Goal: Transaction & Acquisition: Purchase product/service

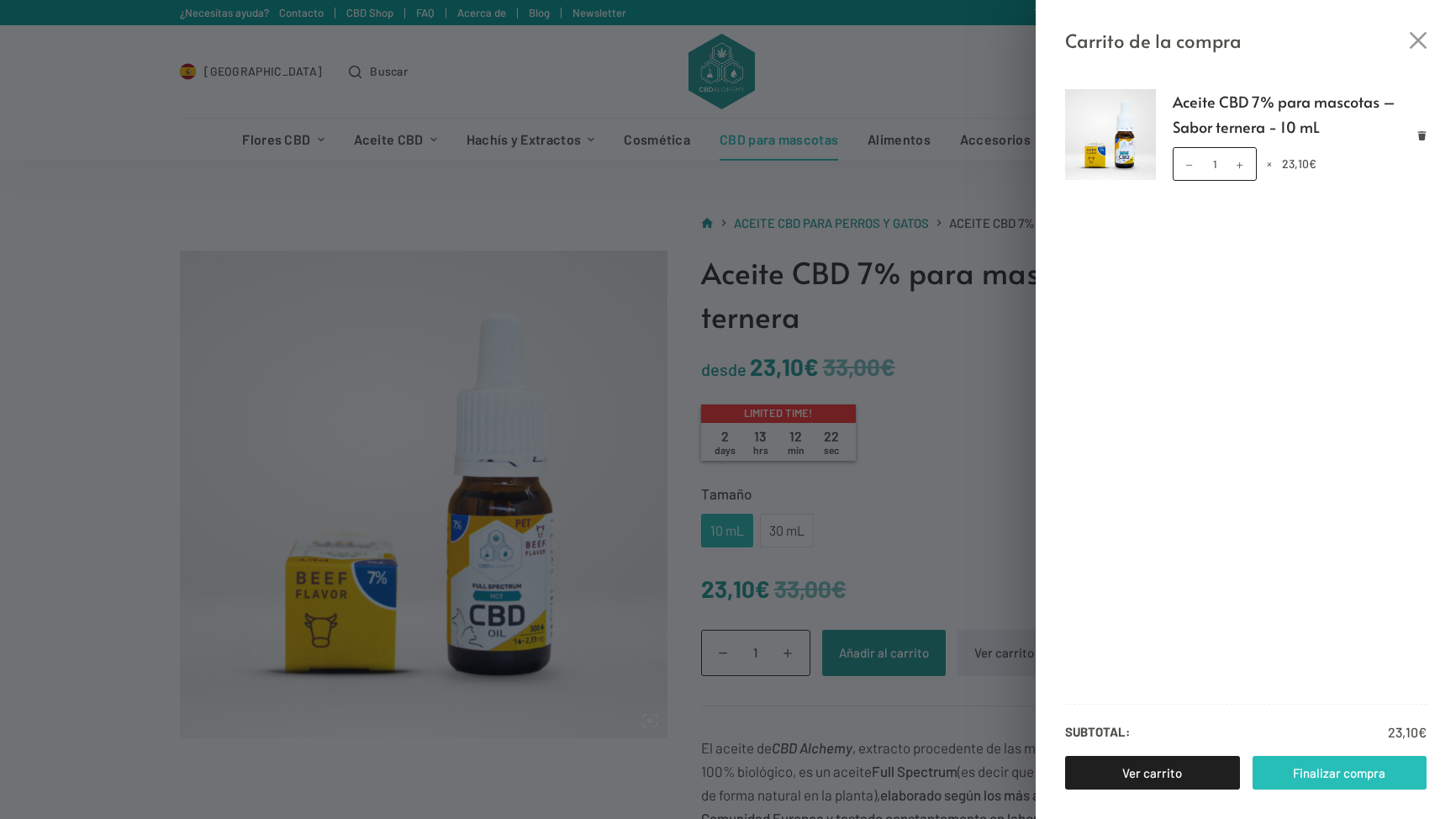
click at [1289, 767] on link "Finalizar compra" at bounding box center [1340, 773] width 175 height 33
click at [1426, 37] on icon "Cerrar el cajón del carrito" at bounding box center [1419, 40] width 17 height 17
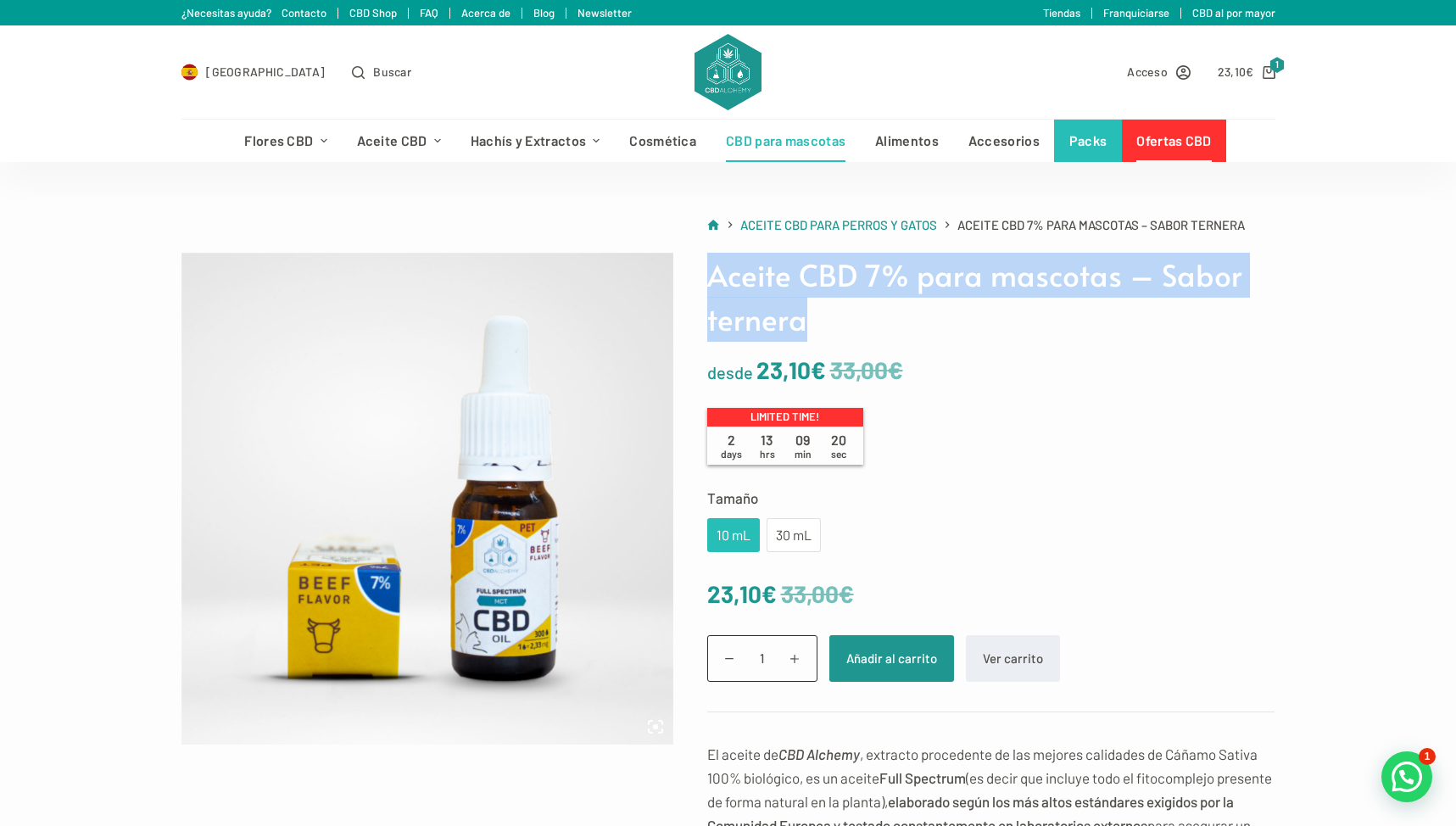
drag, startPoint x: 809, startPoint y: 319, endPoint x: 703, endPoint y: 287, distance: 110.7
click at [703, 287] on div "Aceite CBD 7% para mascotas – Sabor ternera desde 33,00 € 23,10 € Limited time!…" at bounding box center [974, 796] width 602 height 1086
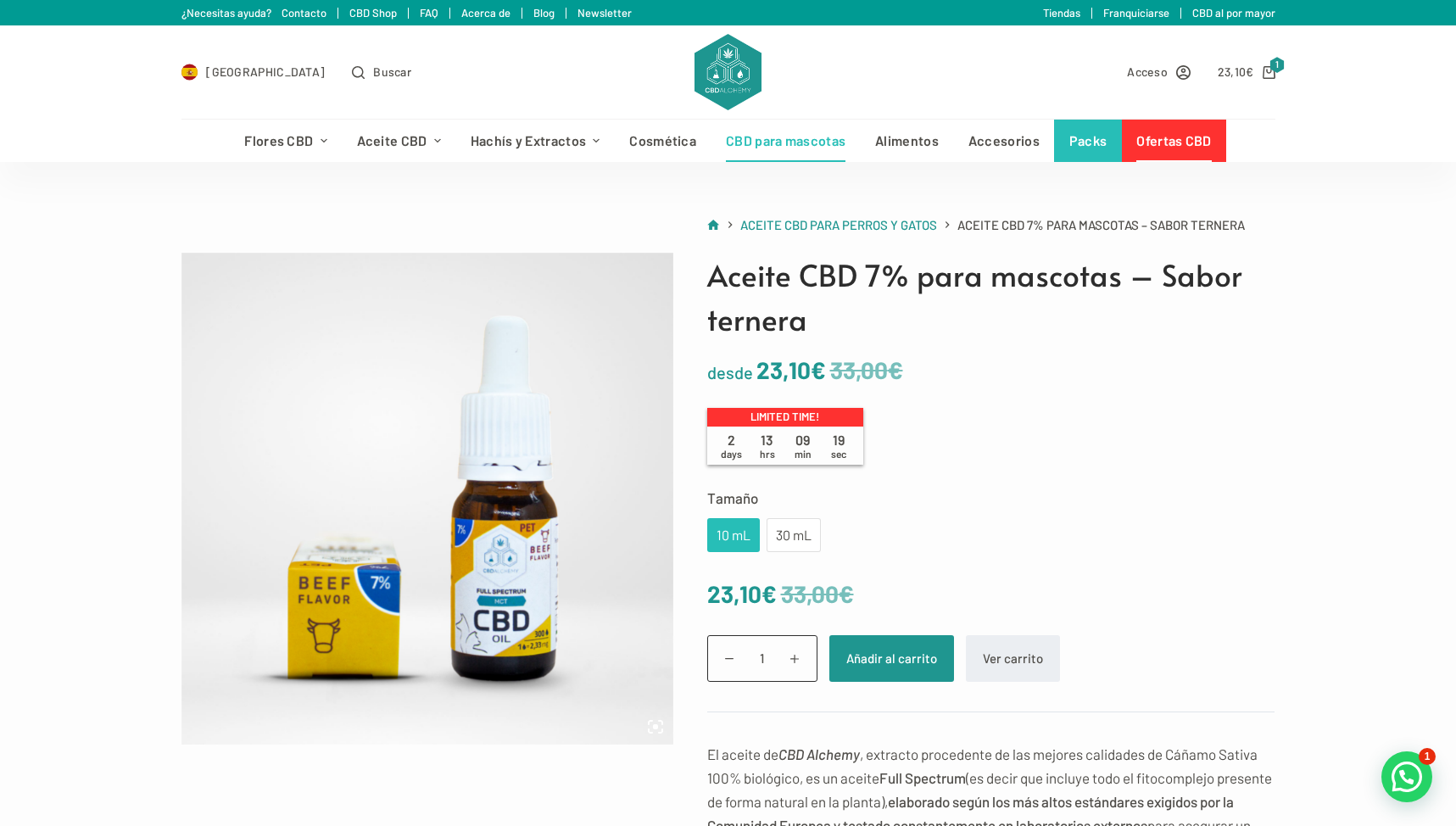
click at [970, 423] on div "Aceite CBD 7% para mascotas – Sabor ternera desde 33,00 € 23,10 € Limited time!…" at bounding box center [974, 796] width 602 height 1086
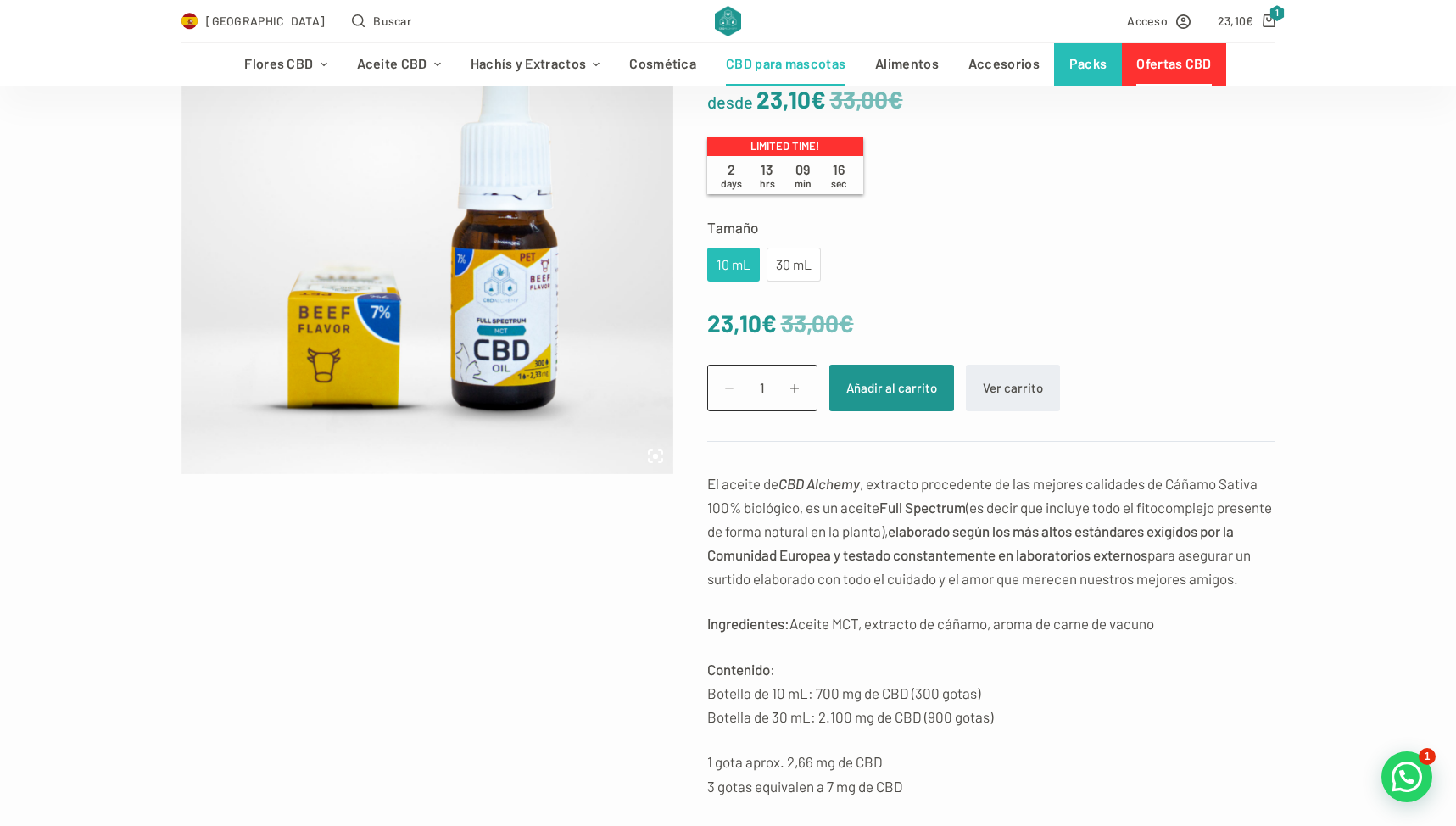
scroll to position [268, 0]
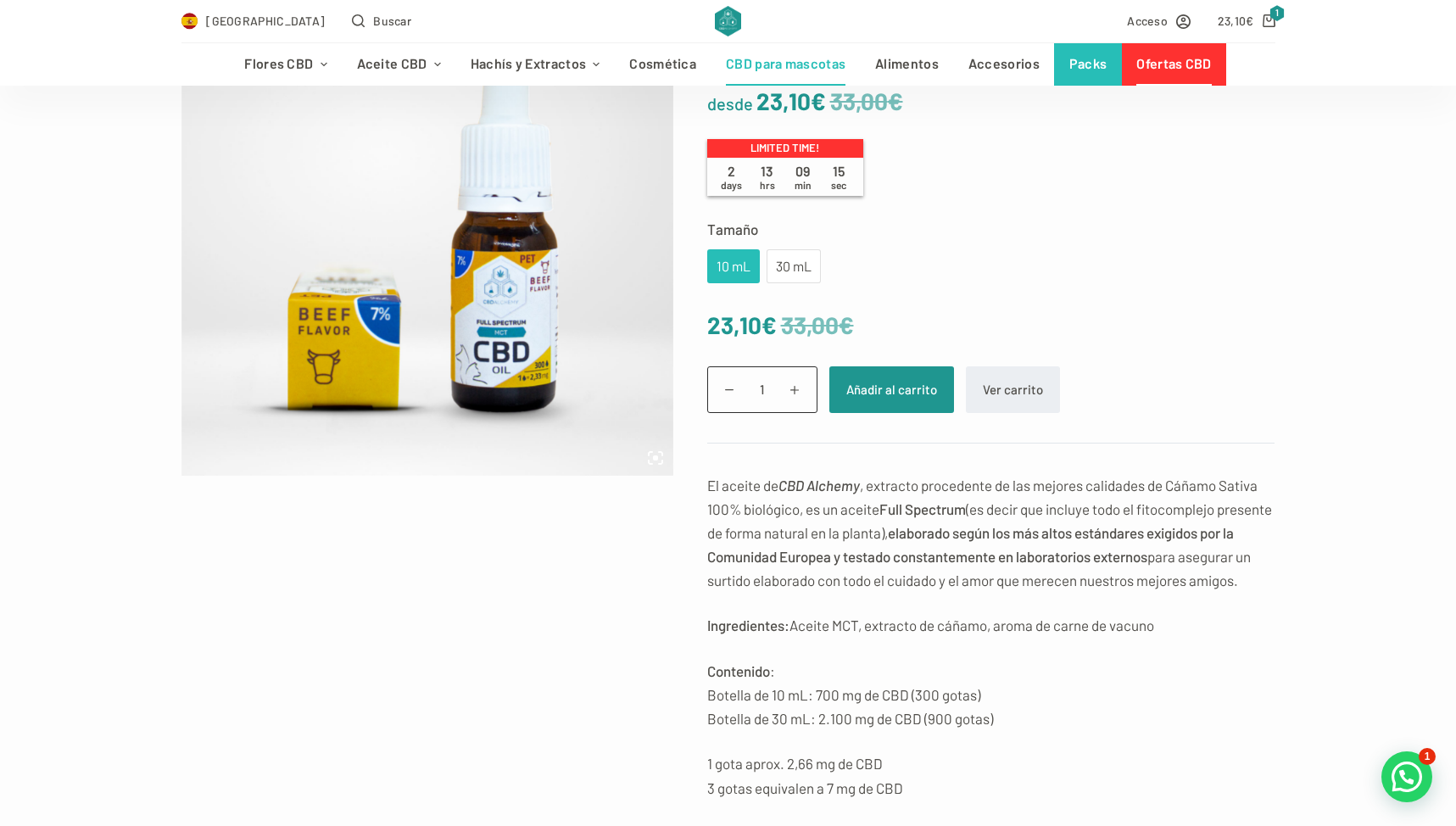
drag, startPoint x: 1176, startPoint y: 481, endPoint x: 1163, endPoint y: 640, distance: 159.5
click at [1163, 640] on div "El aceite de CBD Alchemy , extracto procedente de las mejores calidades de Cáña…" at bounding box center [991, 683] width 568 height 420
click at [1163, 637] on p "Ingredientes: Aceite MCT, extracto de cáñamo, aroma de carne de vacuno" at bounding box center [991, 624] width 568 height 23
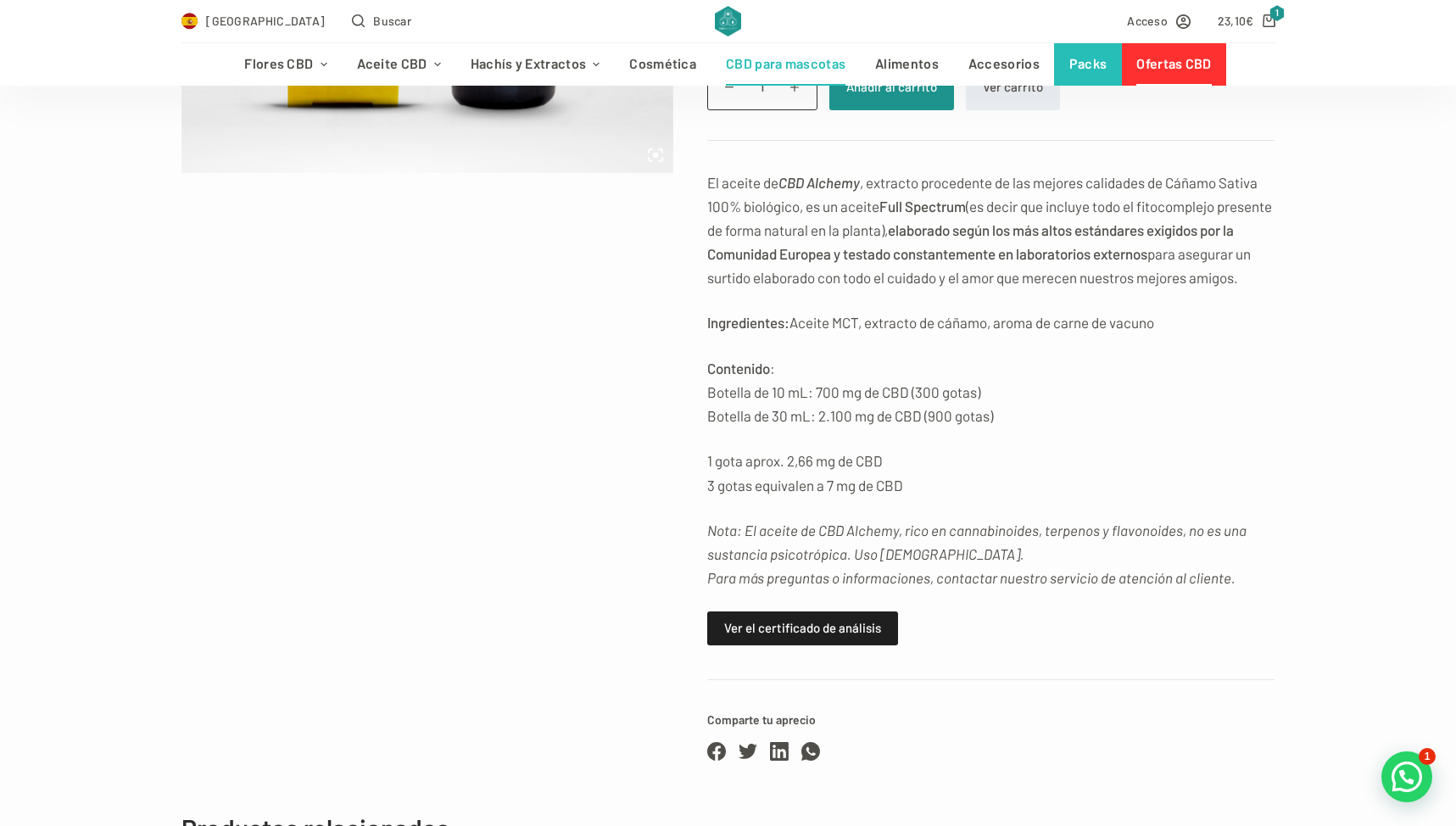
scroll to position [570, 0]
drag, startPoint x: 1165, startPoint y: 627, endPoint x: 1151, endPoint y: 514, distance: 113.9
click at [1151, 514] on div "Aceite CBD 7% para mascotas – Sabor ternera desde 33,00 € 23,10 € Limited time!…" at bounding box center [974, 226] width 602 height 1086
click at [1151, 498] on p "1 gota aprox. 2,66 mg de CBD 3 gotas equivalen a 7 mg de CBD" at bounding box center [991, 474] width 568 height 48
drag, startPoint x: 1151, startPoint y: 515, endPoint x: 1175, endPoint y: 580, distance: 69.3
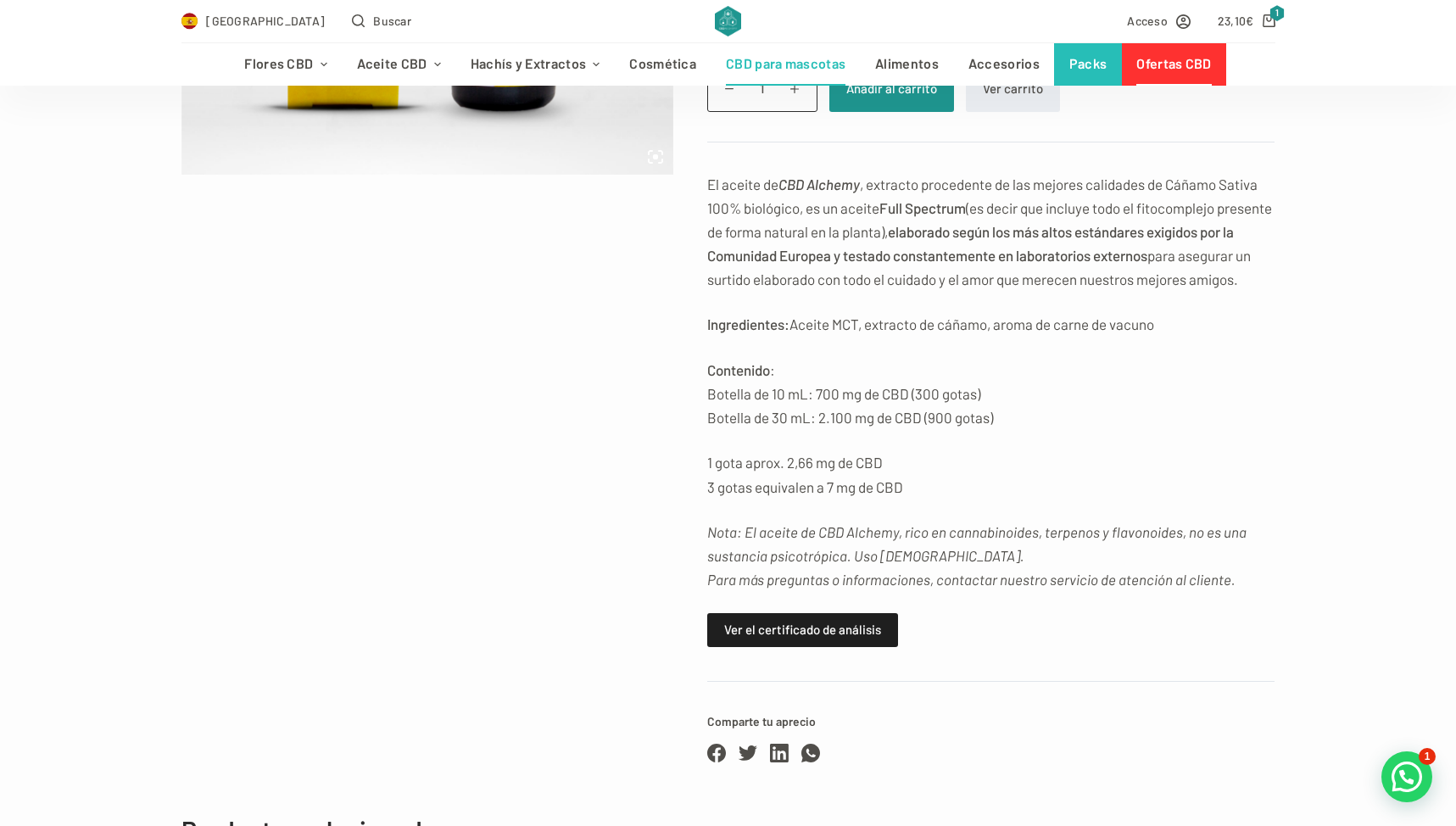
click at [1175, 580] on div "El aceite de CBD Alchemy , extracto procedente de las mejores calidades de Cáña…" at bounding box center [991, 382] width 568 height 420
click at [1175, 580] on p "Nota: El aceite de CBD Alchemy, rico en cannabinoides, terpenos y flavonoides, …" at bounding box center [991, 555] width 568 height 71
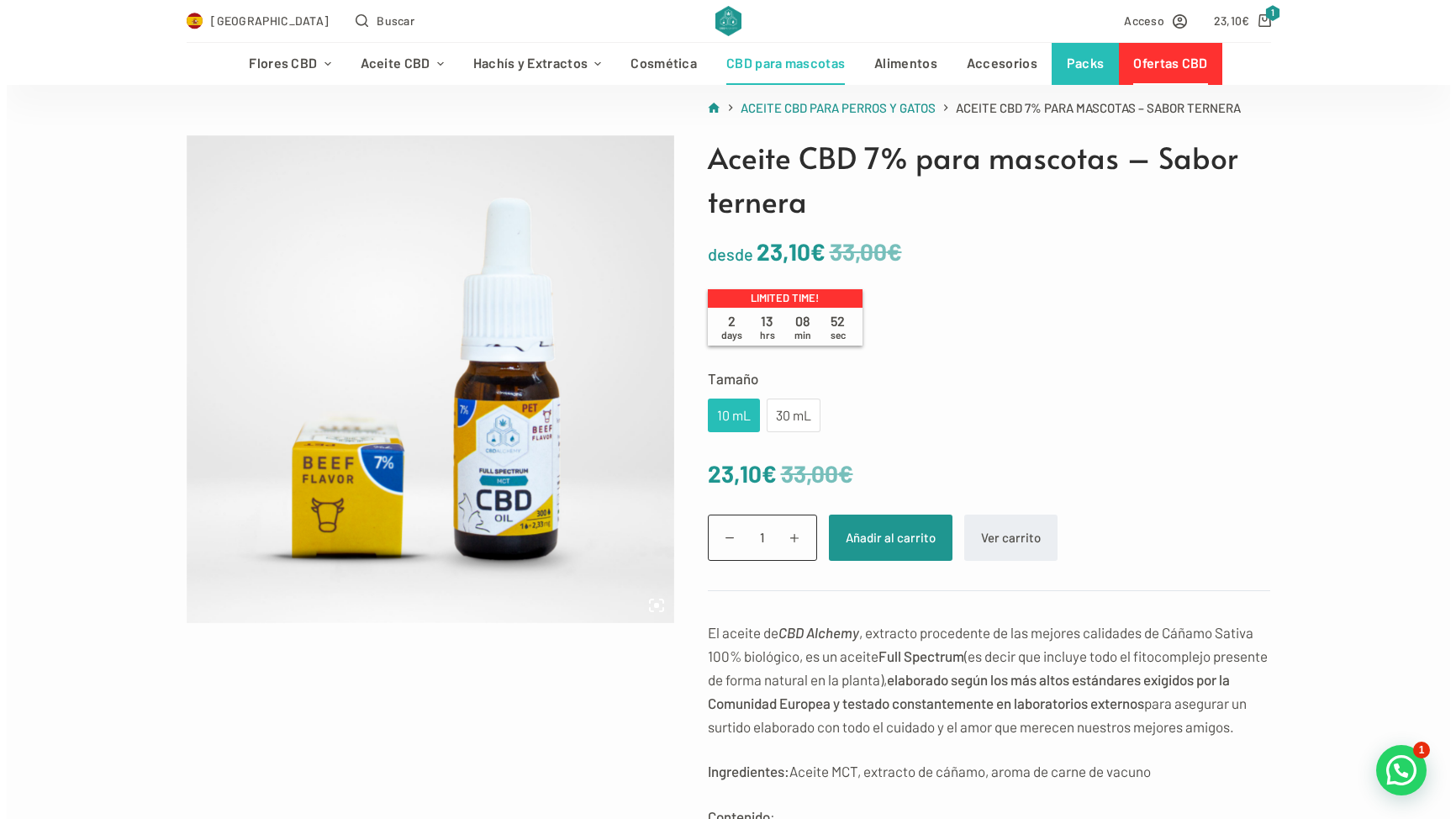
scroll to position [0, 0]
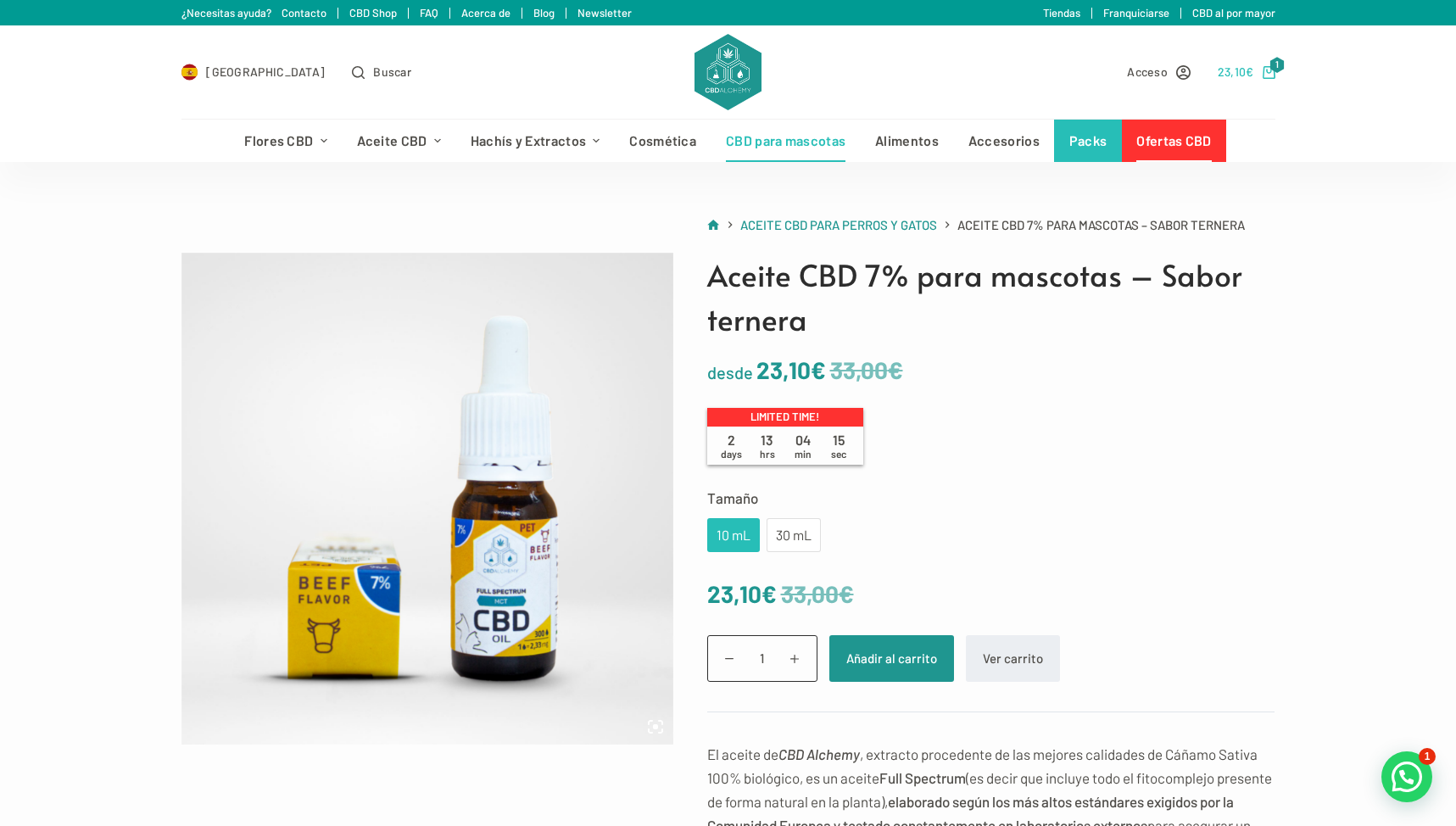
click at [1252, 71] on span "€" at bounding box center [1249, 71] width 8 height 15
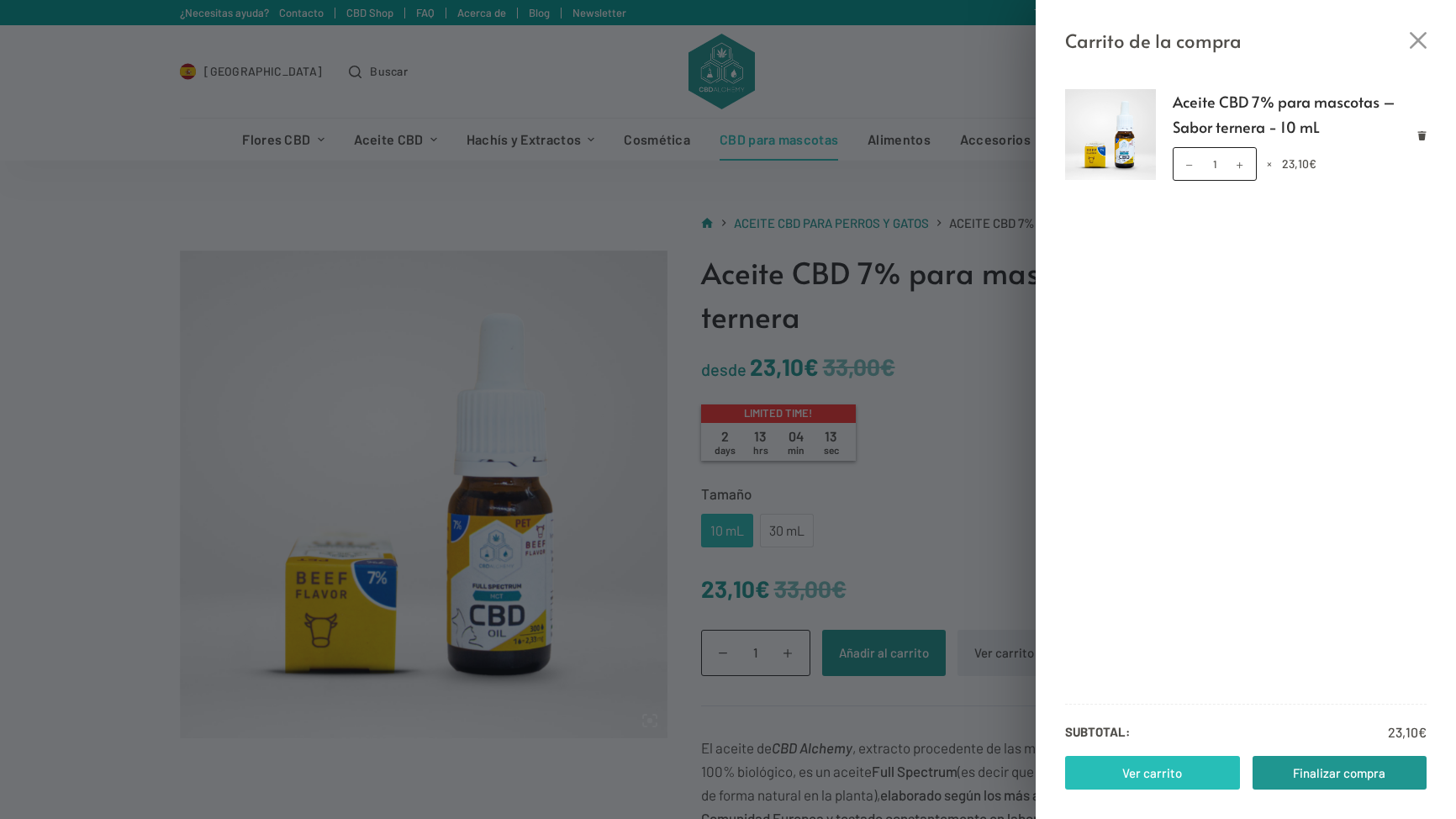
click at [1157, 772] on link "Ver carrito" at bounding box center [1153, 773] width 175 height 33
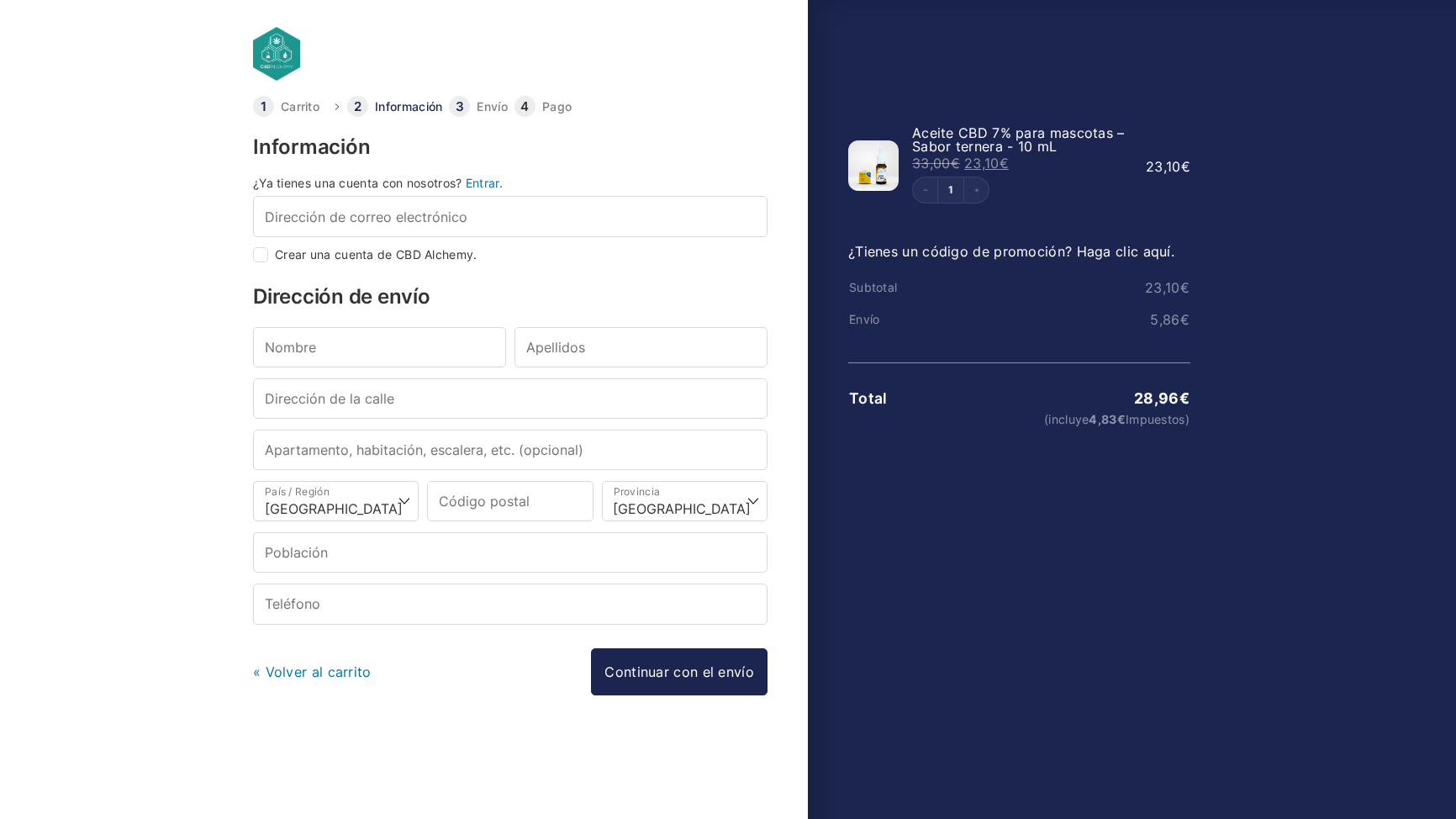
select select "B"
click at [282, 52] on link at bounding box center [426, 53] width 345 height 54
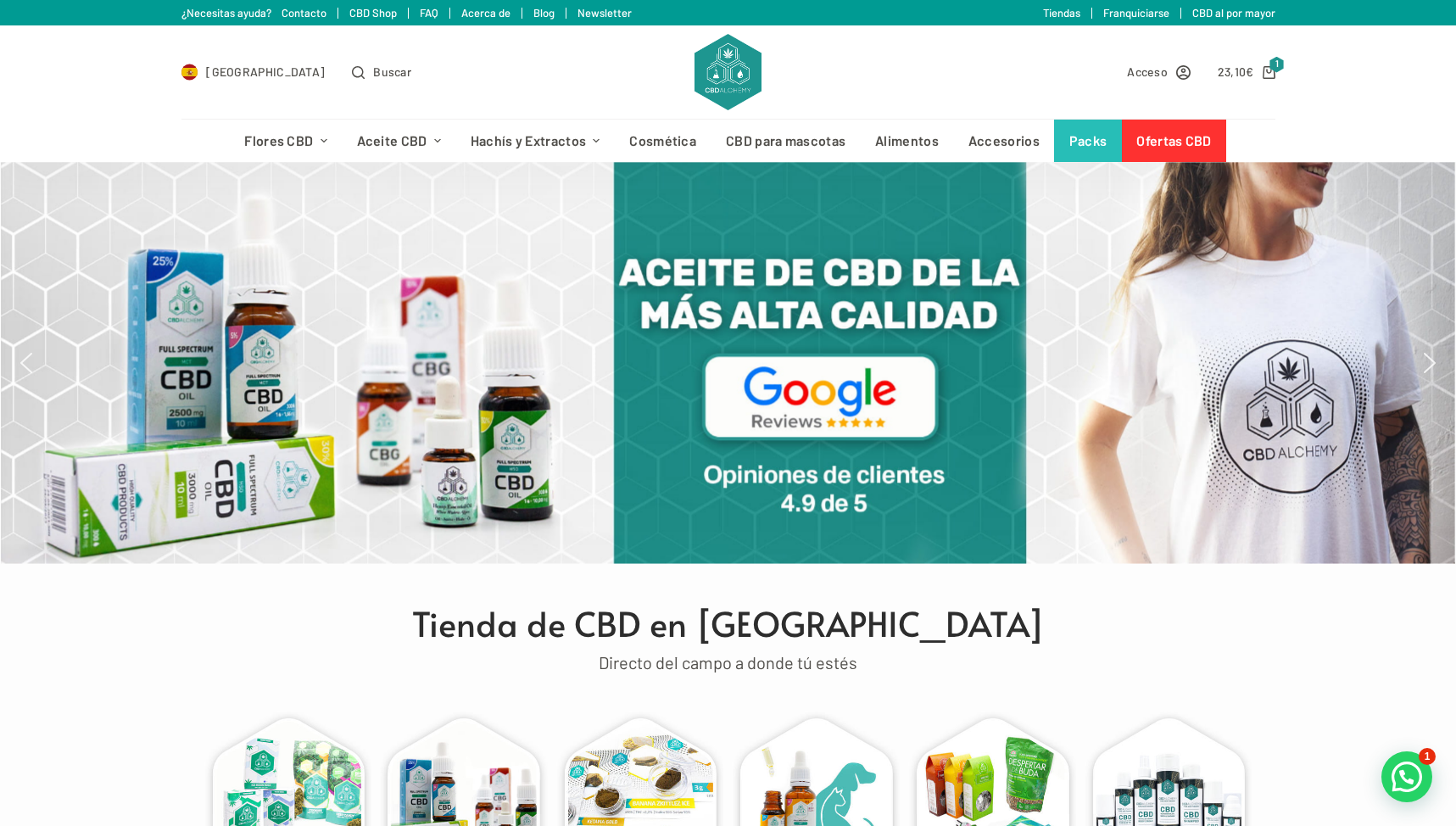
click at [1053, 11] on link "Tiendas" at bounding box center [1061, 13] width 37 height 14
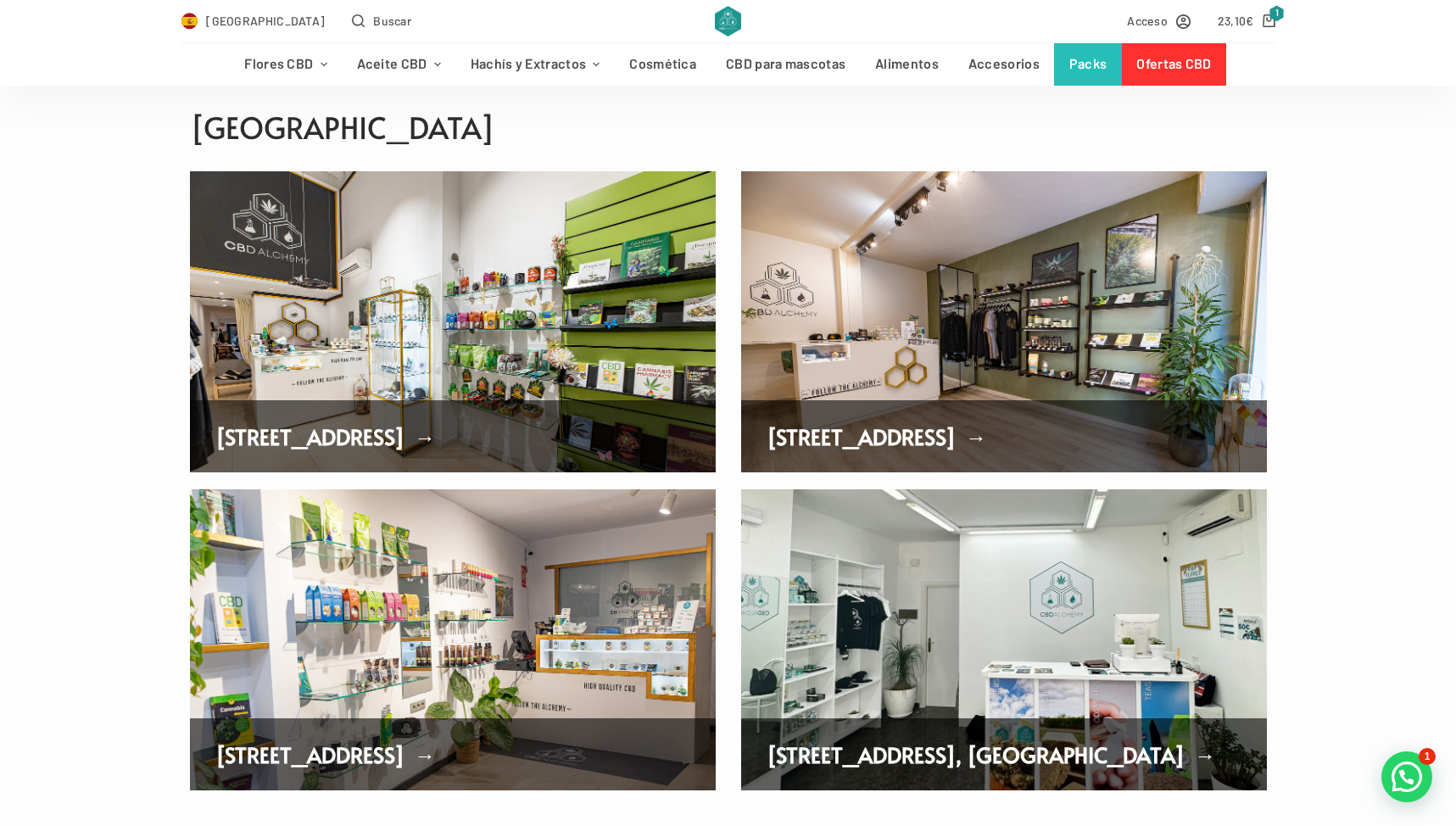
scroll to position [317, 0]
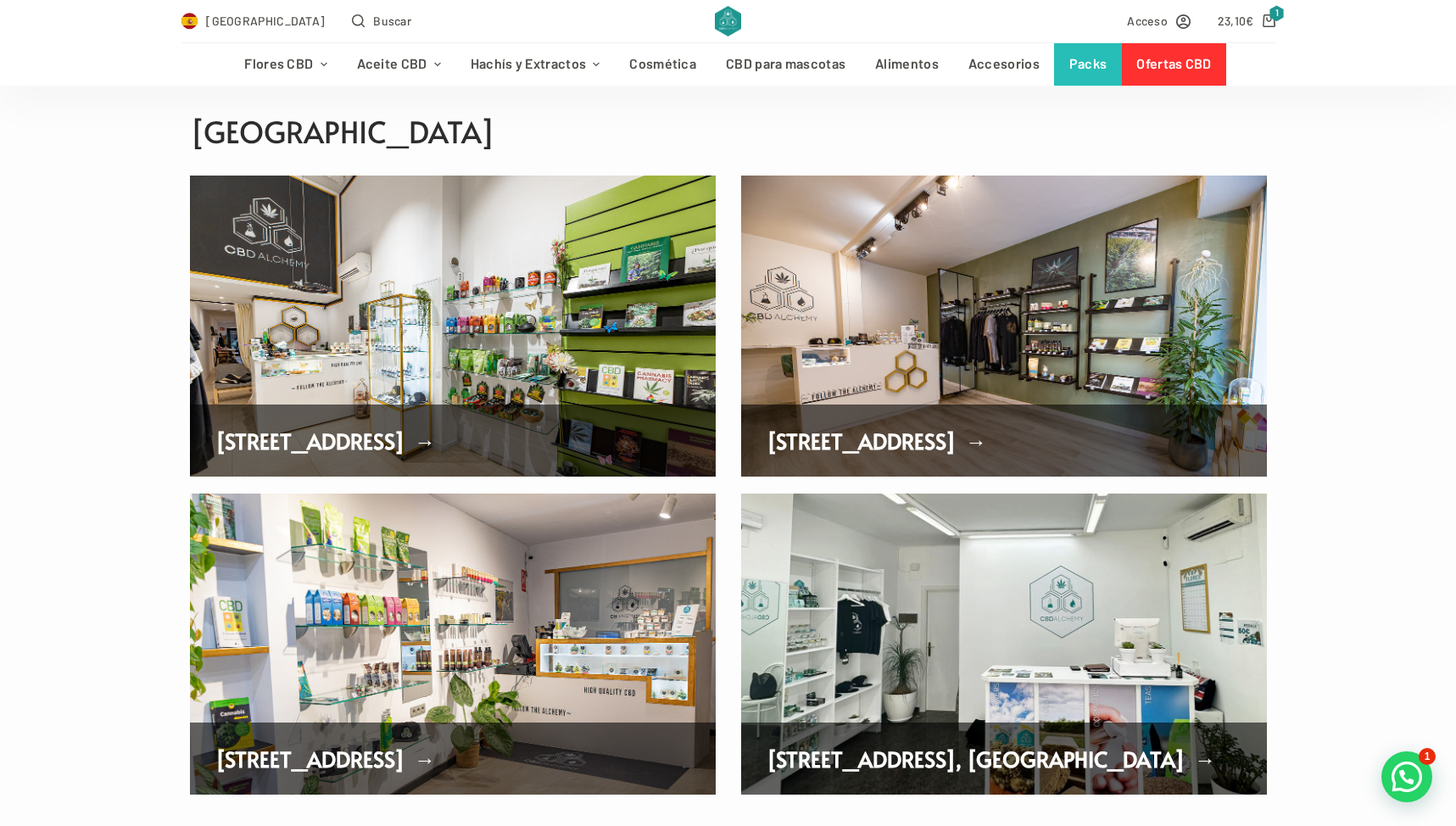
click at [418, 442] on link "C/Aribau 43, Barcelona →" at bounding box center [325, 441] width 221 height 29
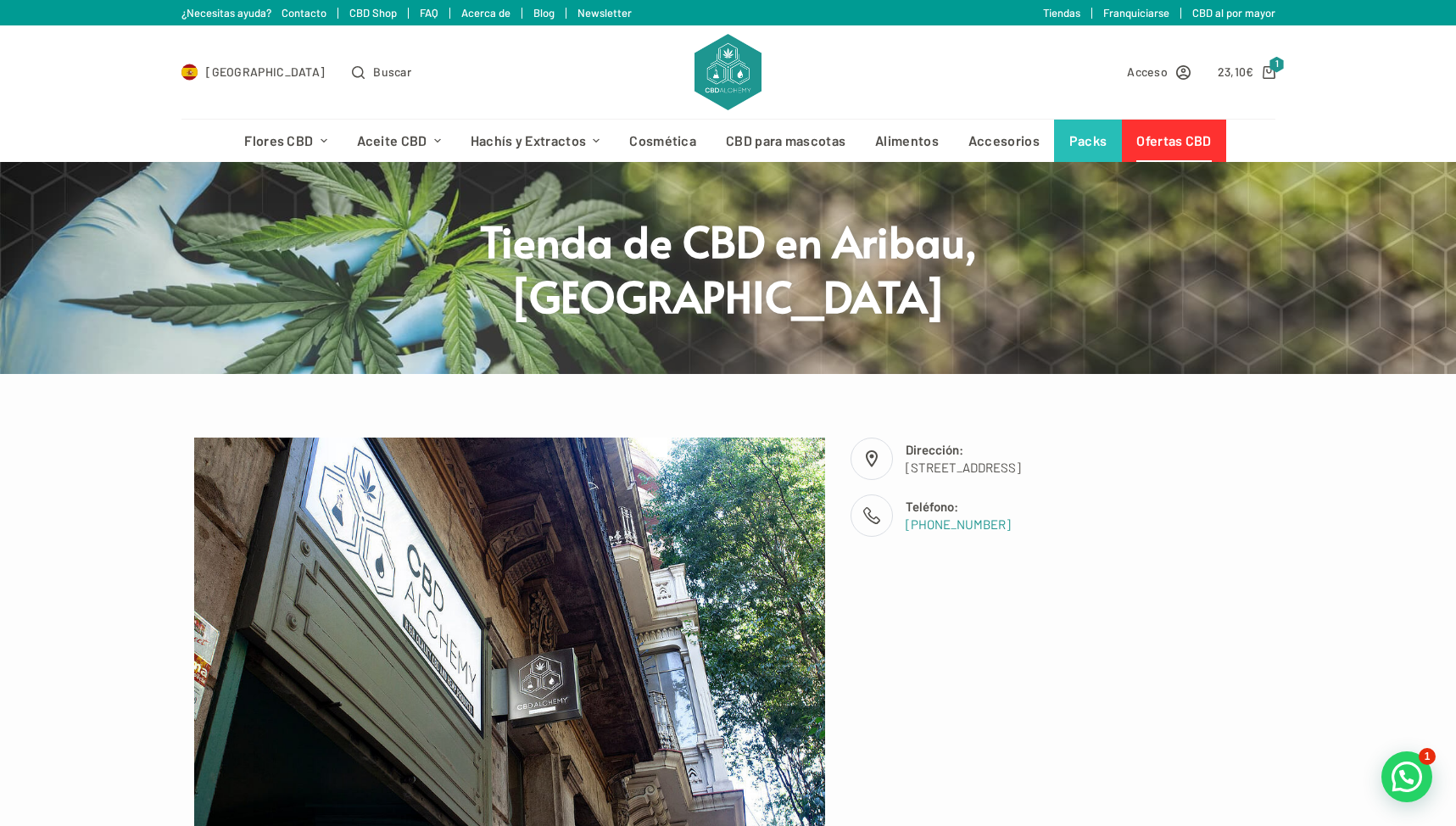
click at [1166, 132] on link "Ofertas CBD" at bounding box center [1174, 140] width 104 height 42
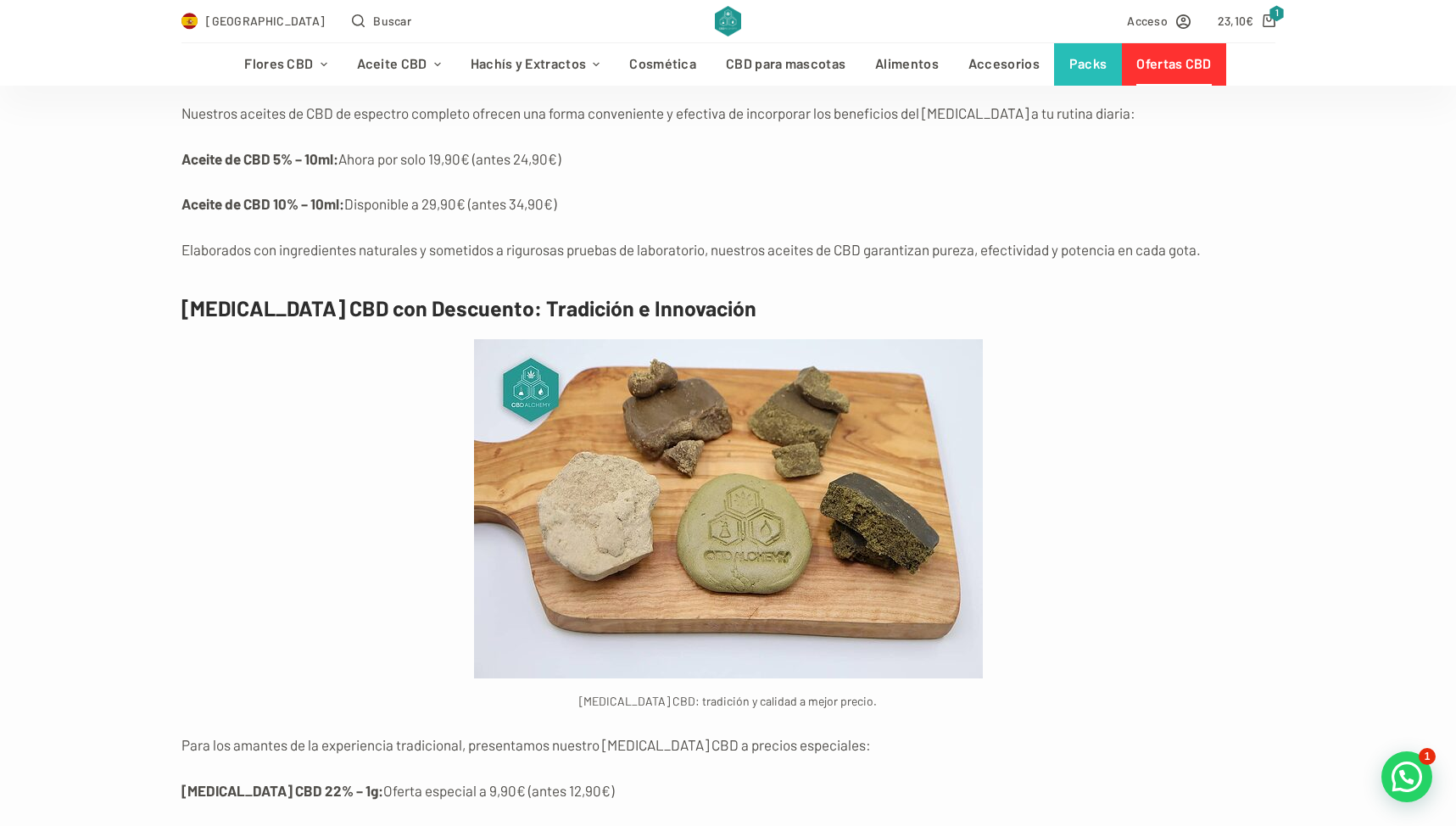
scroll to position [6158, 0]
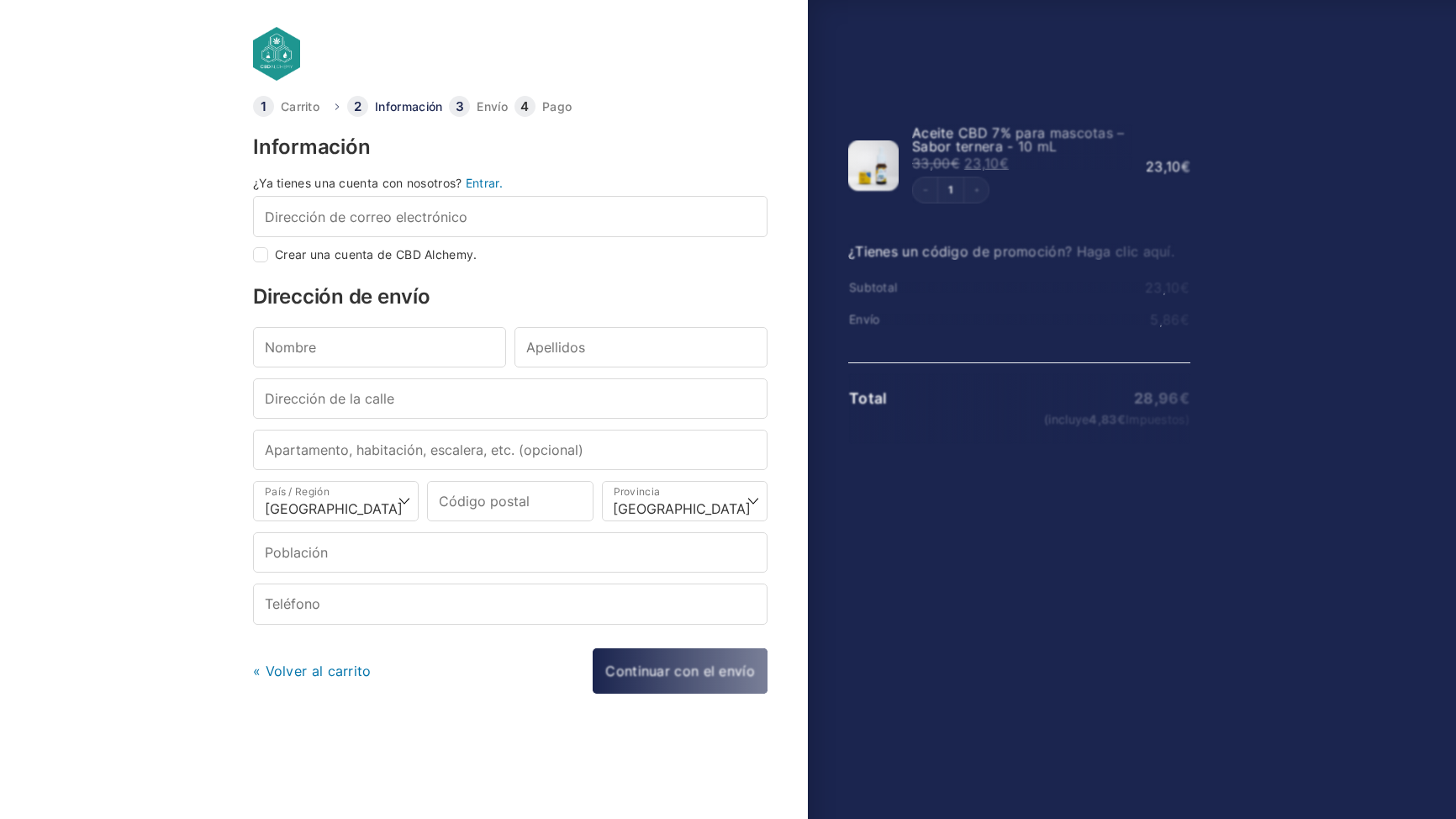
select select "B"
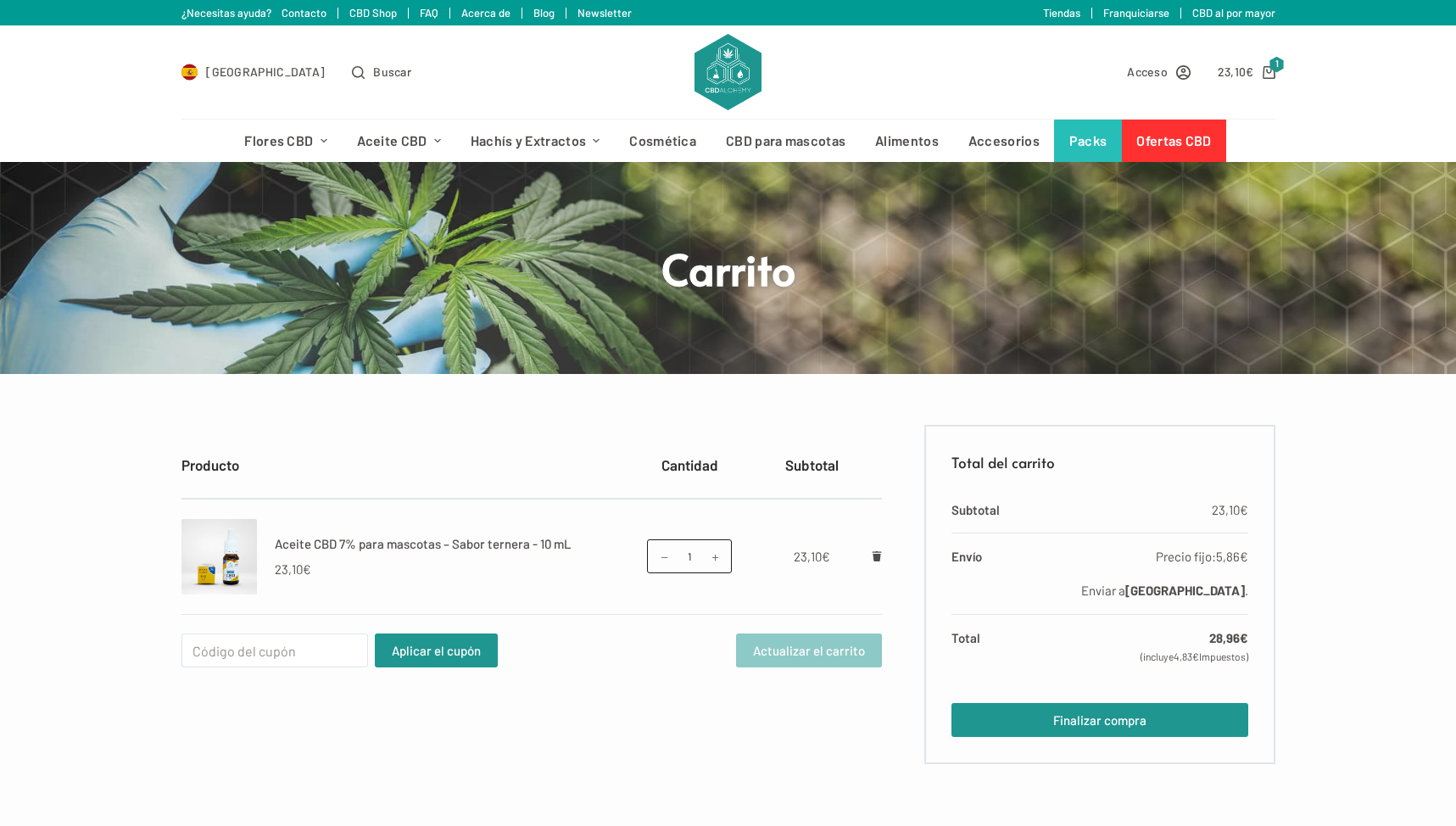
click at [1086, 701] on div "Total del carrito Subtotal 23,10 € Envío Precio fijo: 5,86 € Enviar a Barcelona…" at bounding box center [1099, 595] width 351 height 339
click at [1082, 719] on link "Finalizar compra" at bounding box center [1099, 720] width 296 height 34
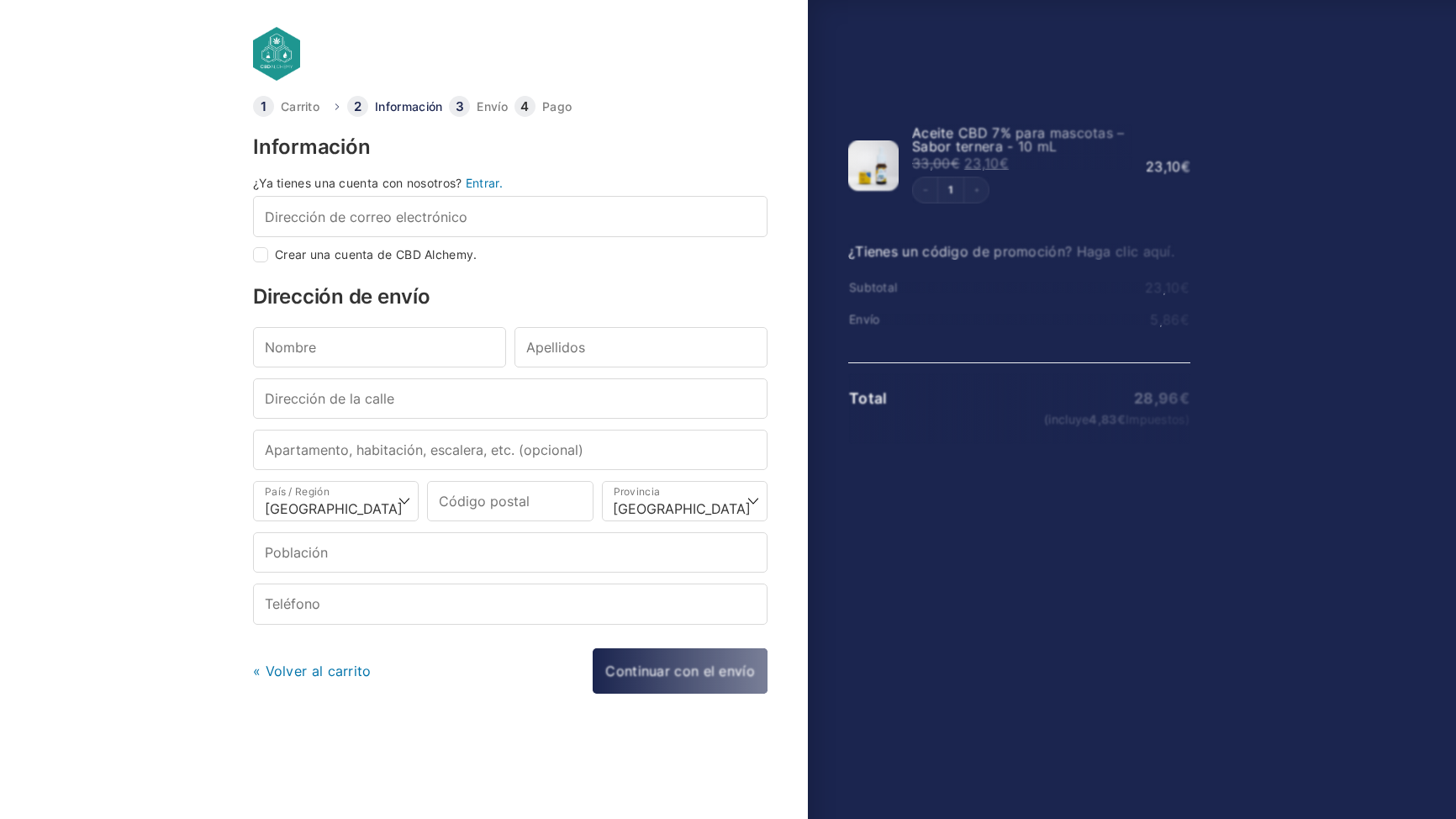
select select "B"
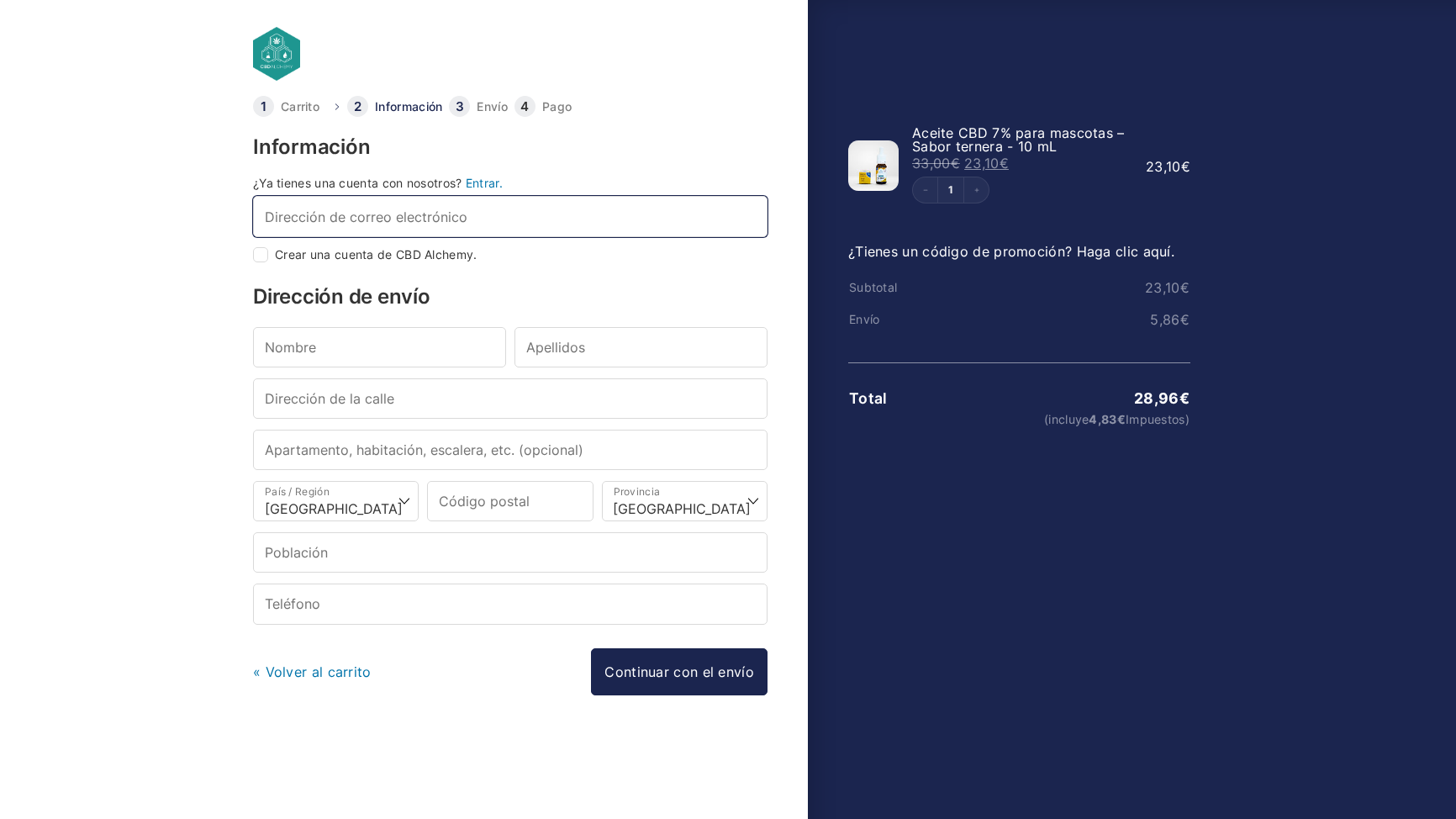
click at [425, 218] on input "Dirección de correo electrónico *" at bounding box center [510, 215] width 514 height 40
type input "irenecorts96@gmail.com"
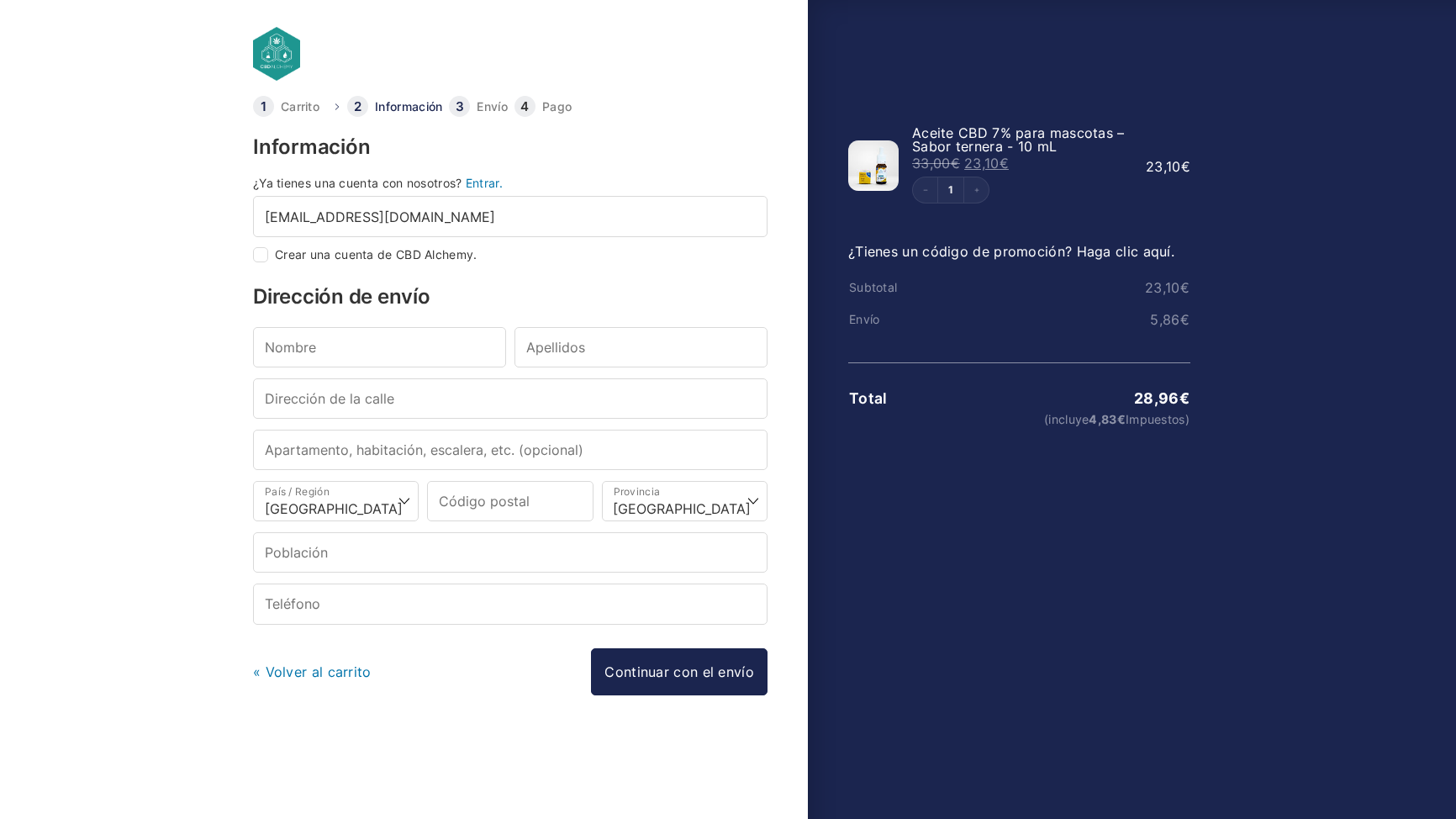
type input "Irene"
type input "Corts Curto"
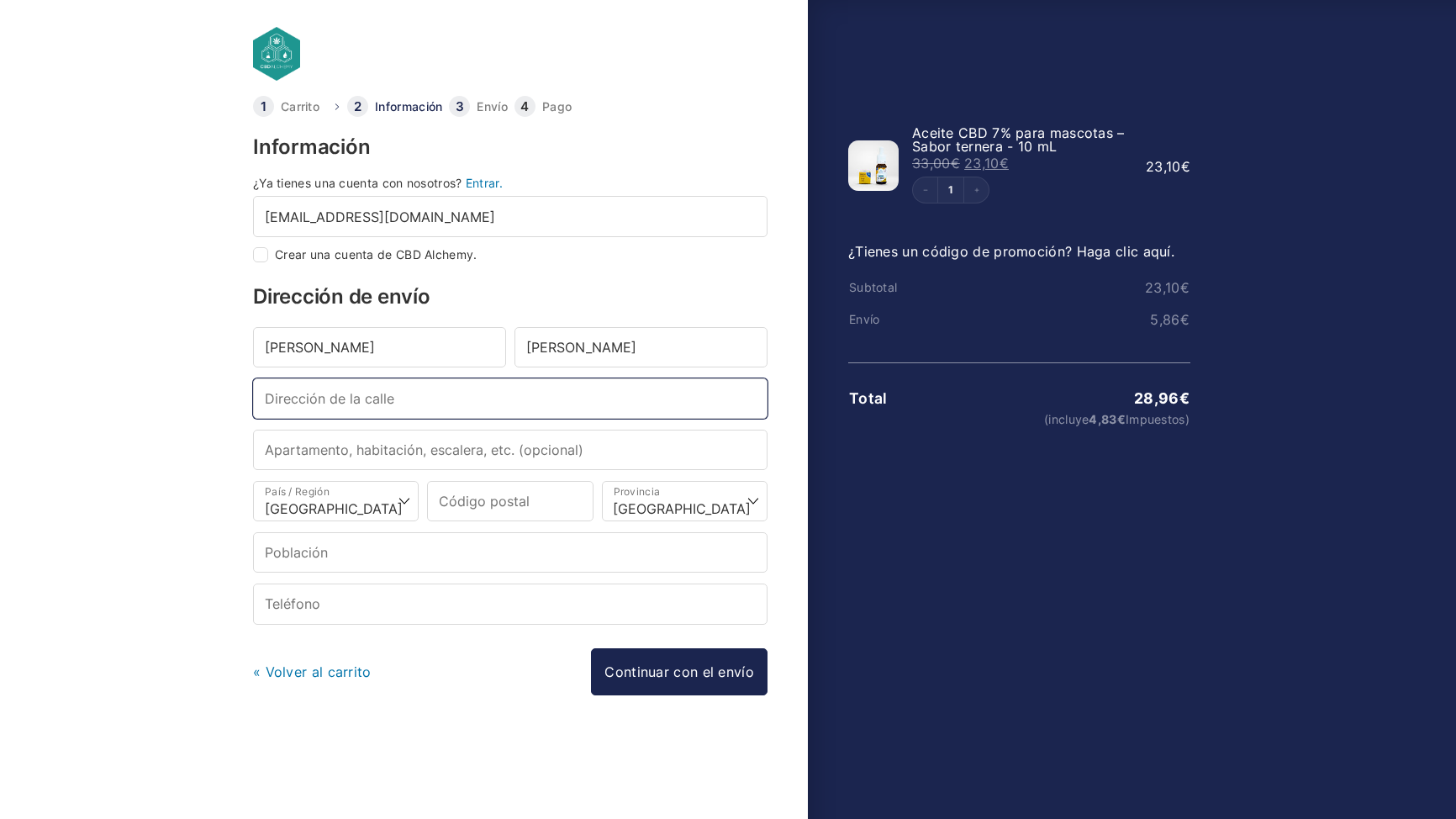
type input "Carrer Roger 9, 3r 1a"
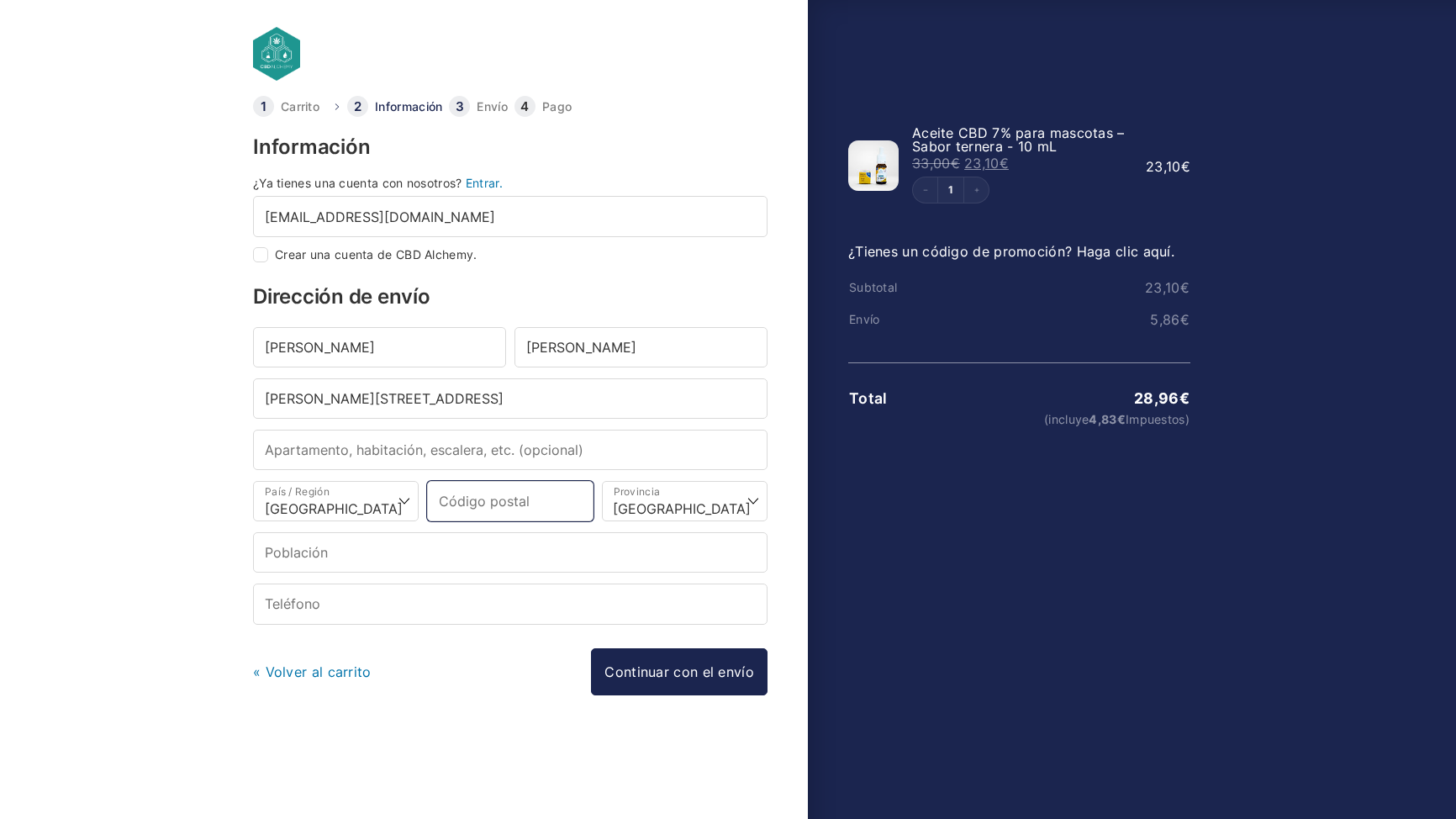
type input "08028"
type input "Barcelona"
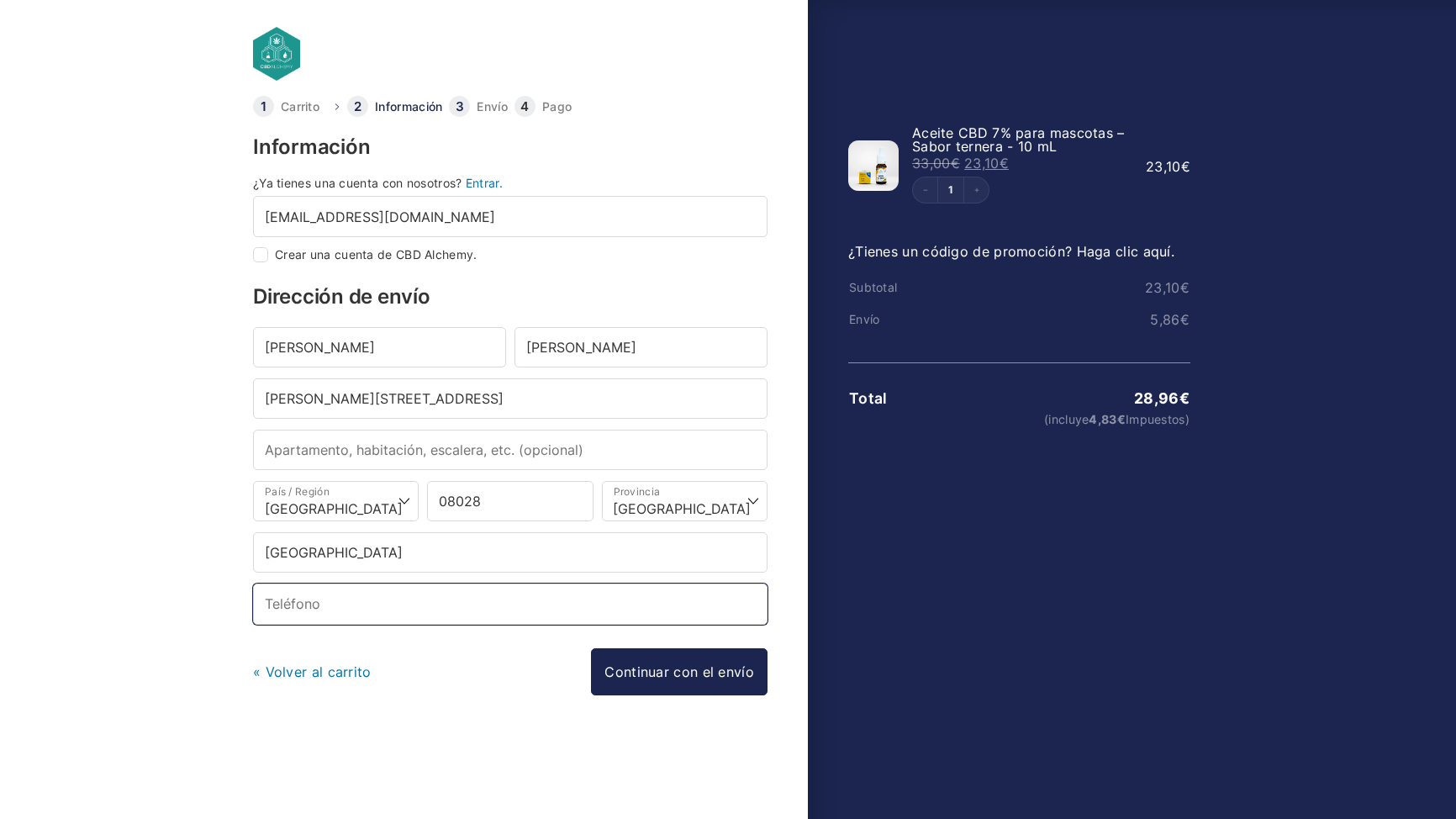
type input "+34686093036"
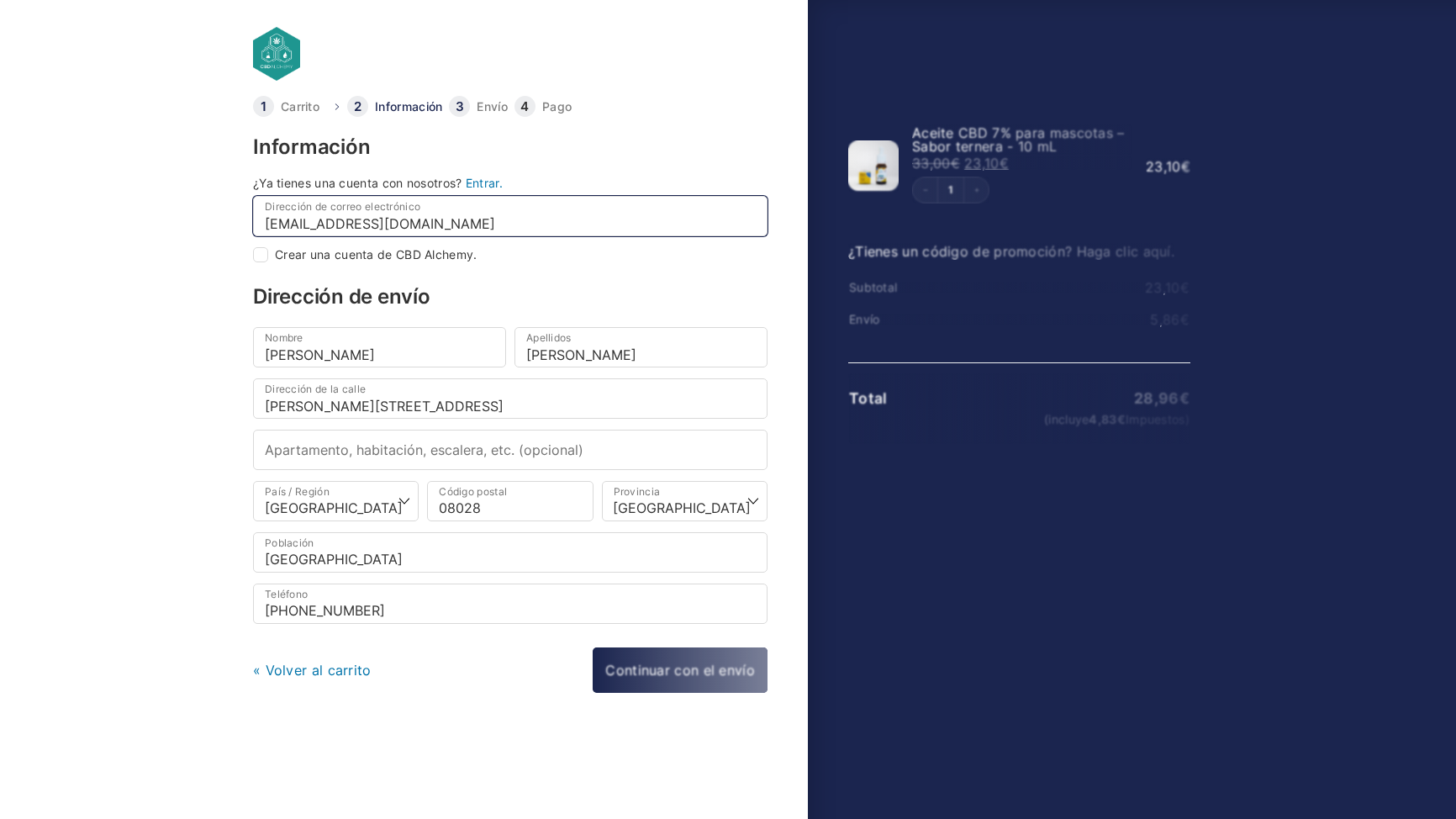
select select
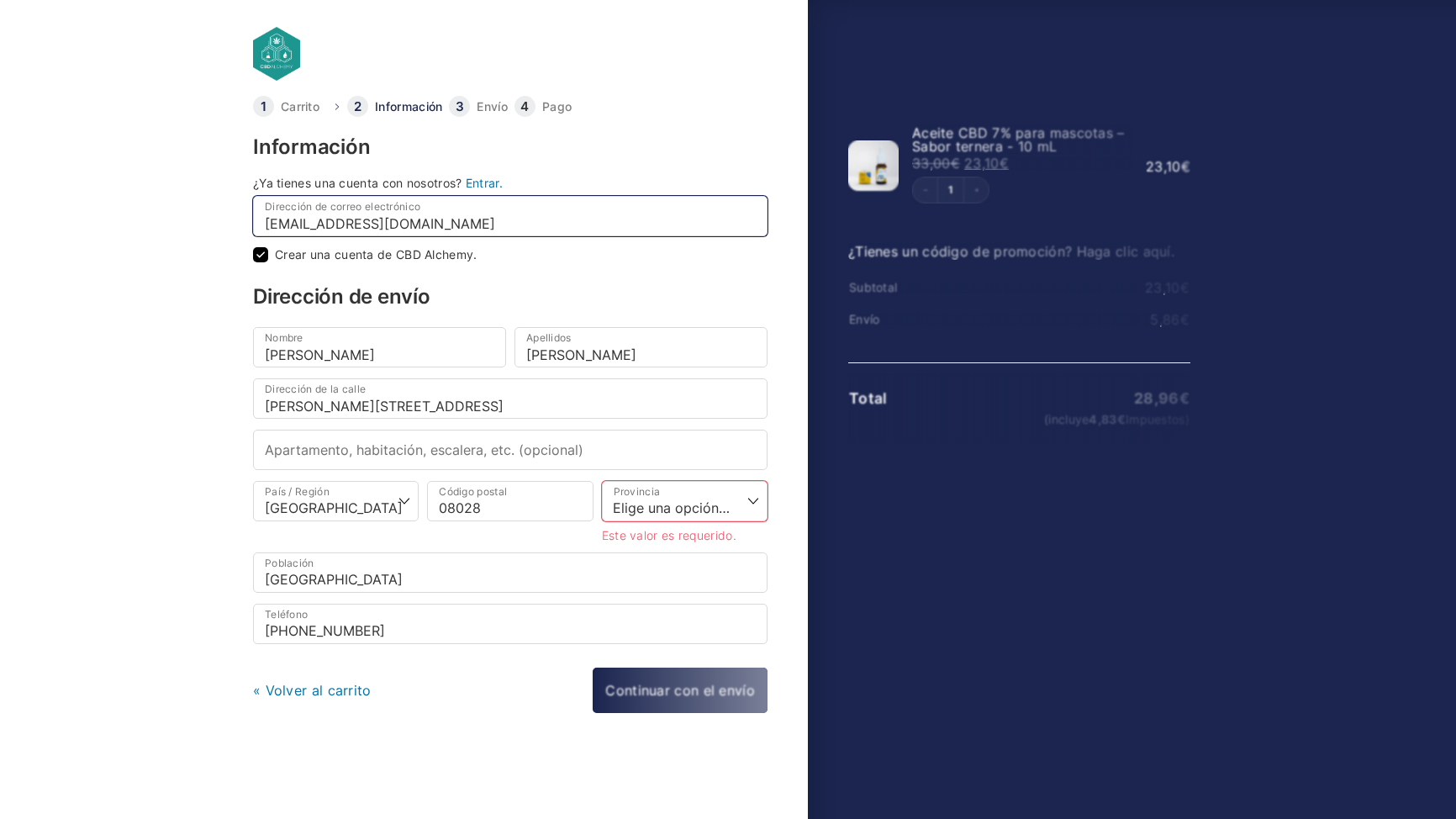
checkbox input "true"
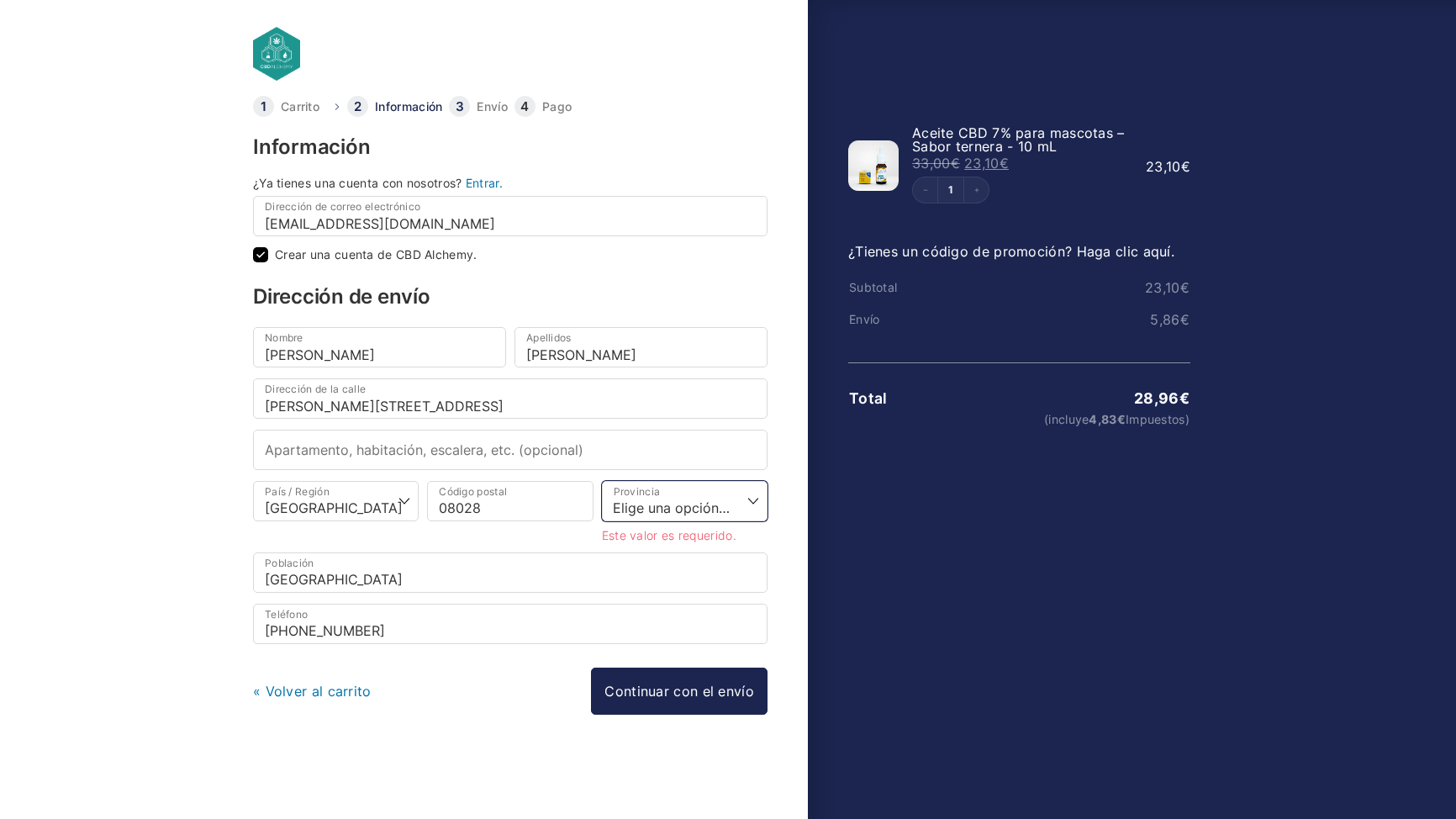
click at [652, 499] on select "Elige una opción… La Coruña Álava Albacete Alicante Almería Asturias Ávila Bada…" at bounding box center [684, 500] width 166 height 40
select select "B"
click at [602, 481] on select "Elige una opción… La Coruña Álava Albacete Alicante Almería Asturias Ávila Bada…" at bounding box center [684, 500] width 166 height 40
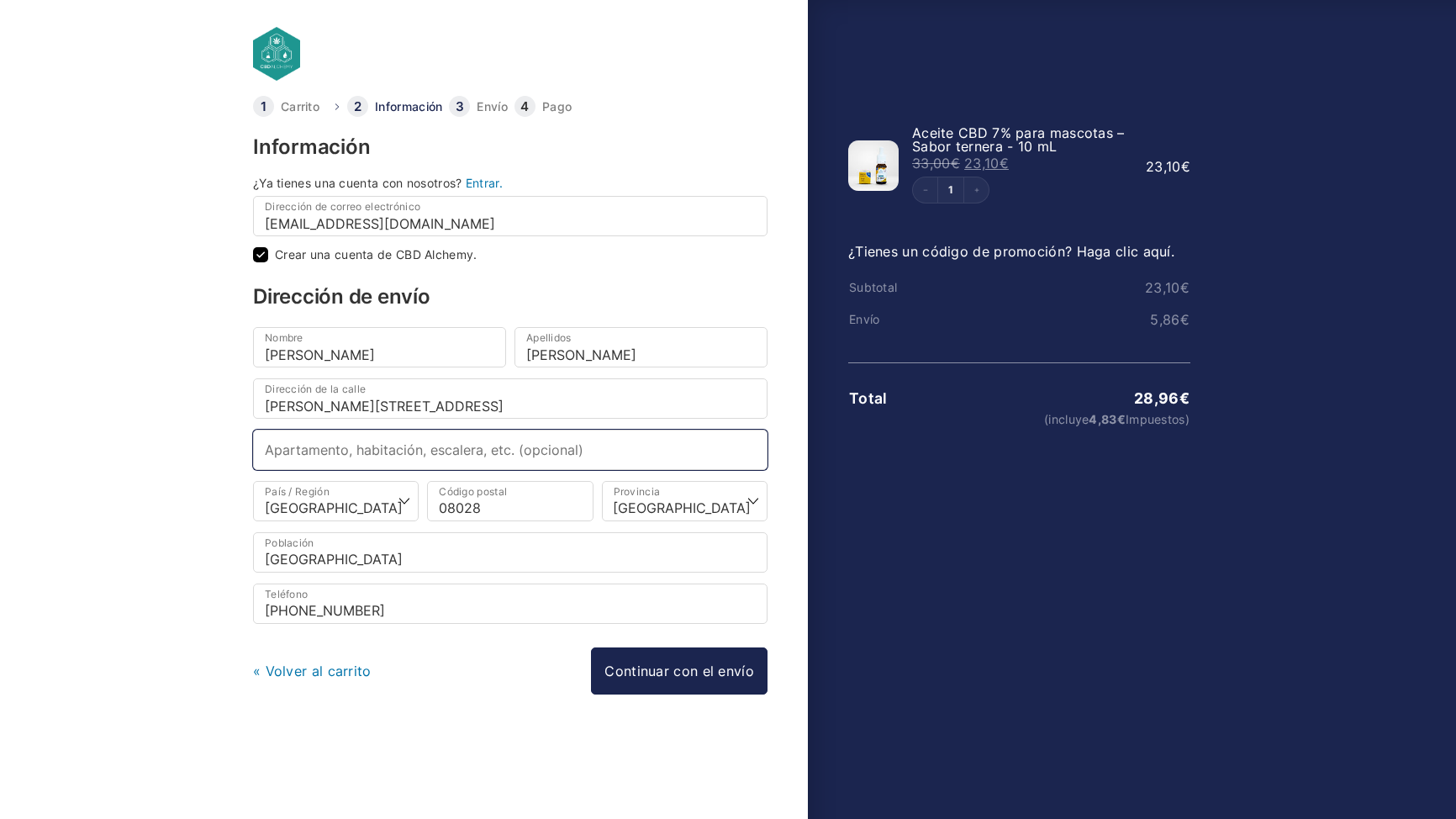
click at [513, 462] on input "Apartamento, habitación, escalera, etc. (opcional)" at bounding box center [510, 450] width 514 height 40
type input "Á"
type input "ÁTICO 1"
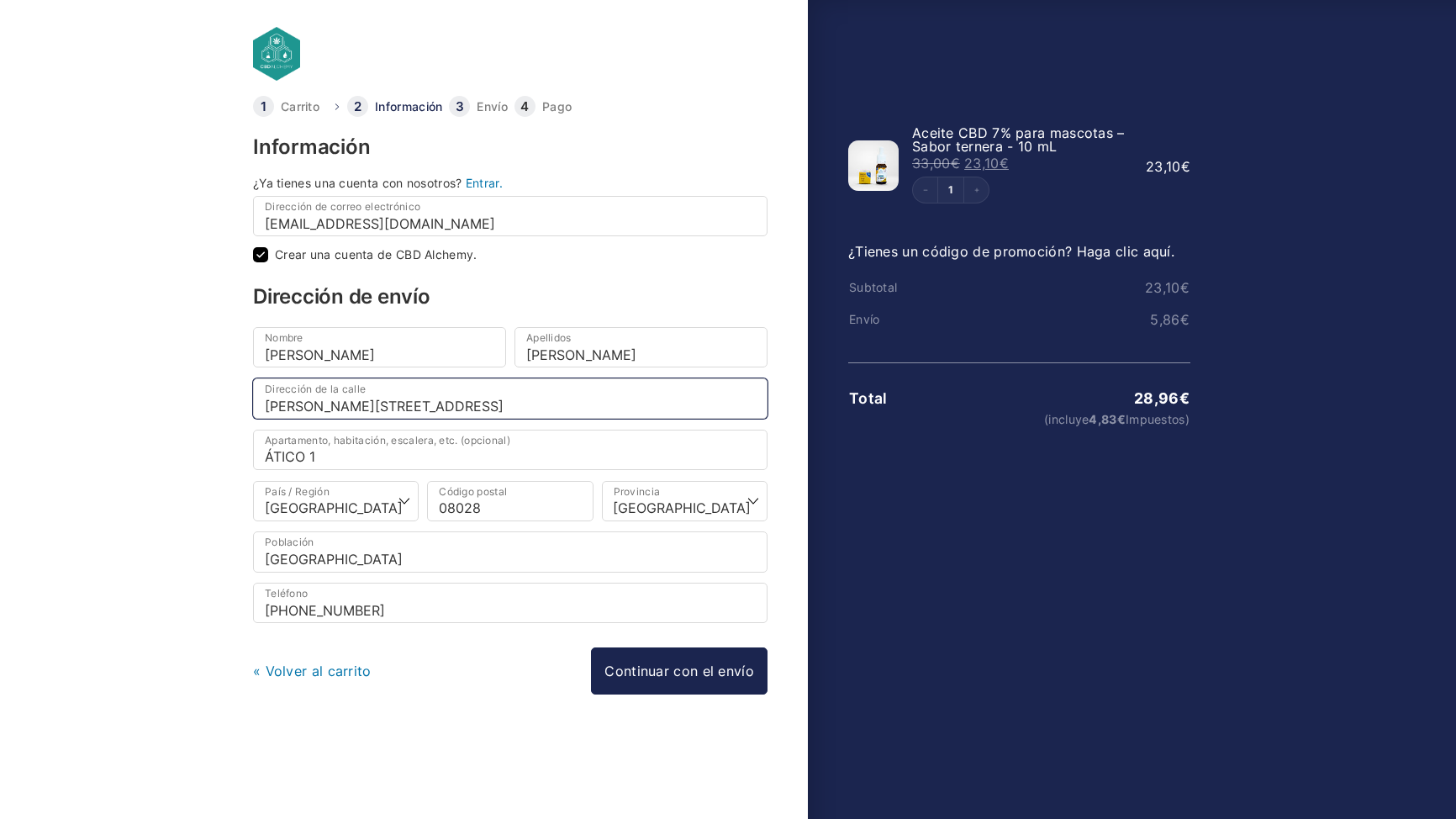
click at [482, 397] on input "Carrer Roger 9, 3r 1a" at bounding box center [510, 398] width 514 height 40
type input "Carrer Roger 9"
click at [483, 664] on div "« Volver al carrito Continuar con el envío Continuar con el pago" at bounding box center [510, 670] width 514 height 47
click at [301, 456] on input "ÁTICO 1" at bounding box center [510, 450] width 514 height 40
type input "ÁTIC 1"
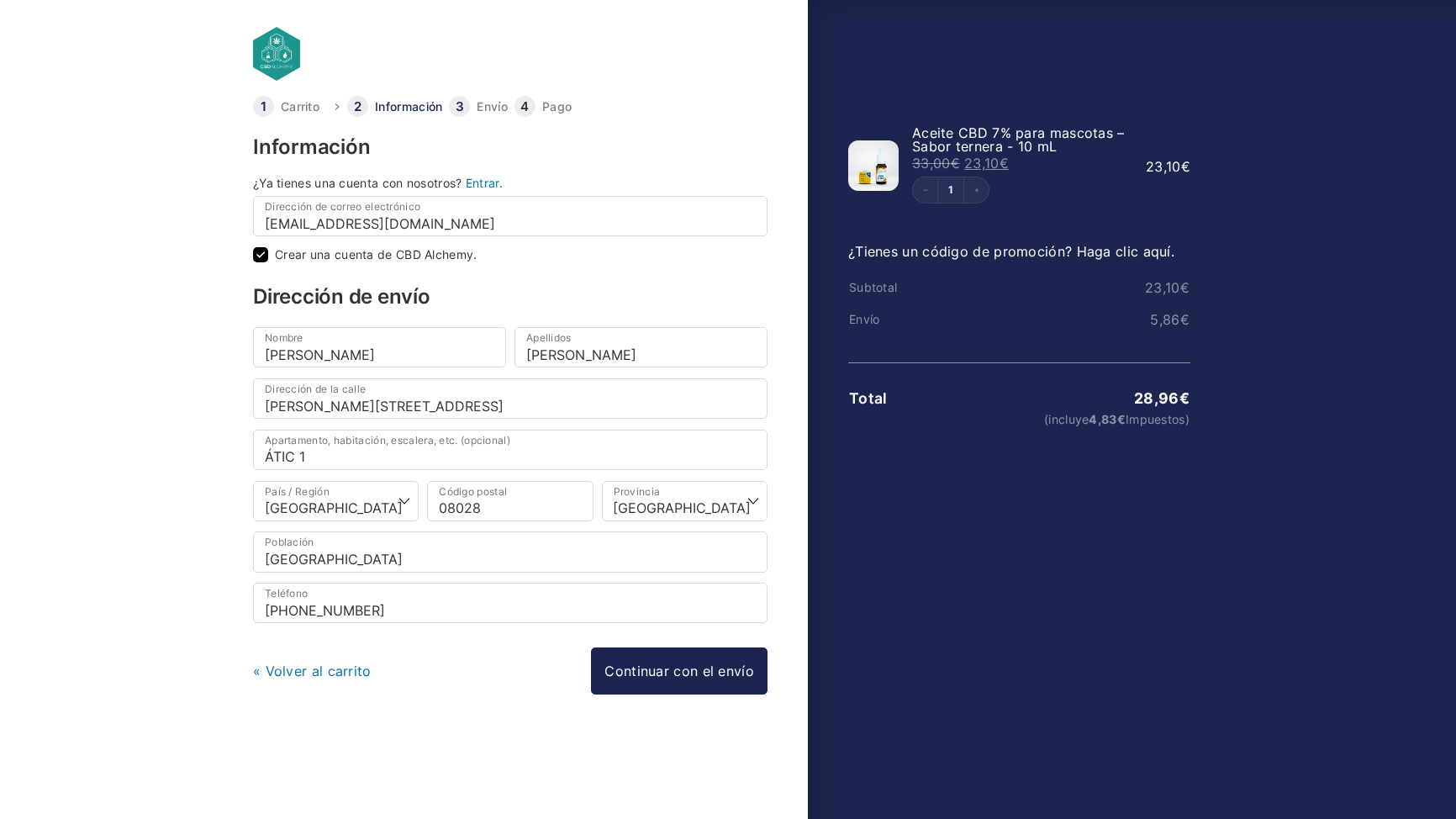
click at [452, 698] on div "Información ¿Ya tienes una cuenta con nosotros? Entrar. Dirección de correo ele…" at bounding box center [510, 443] width 514 height 611
click at [690, 670] on link "Continuar con el envío" at bounding box center [680, 670] width 177 height 47
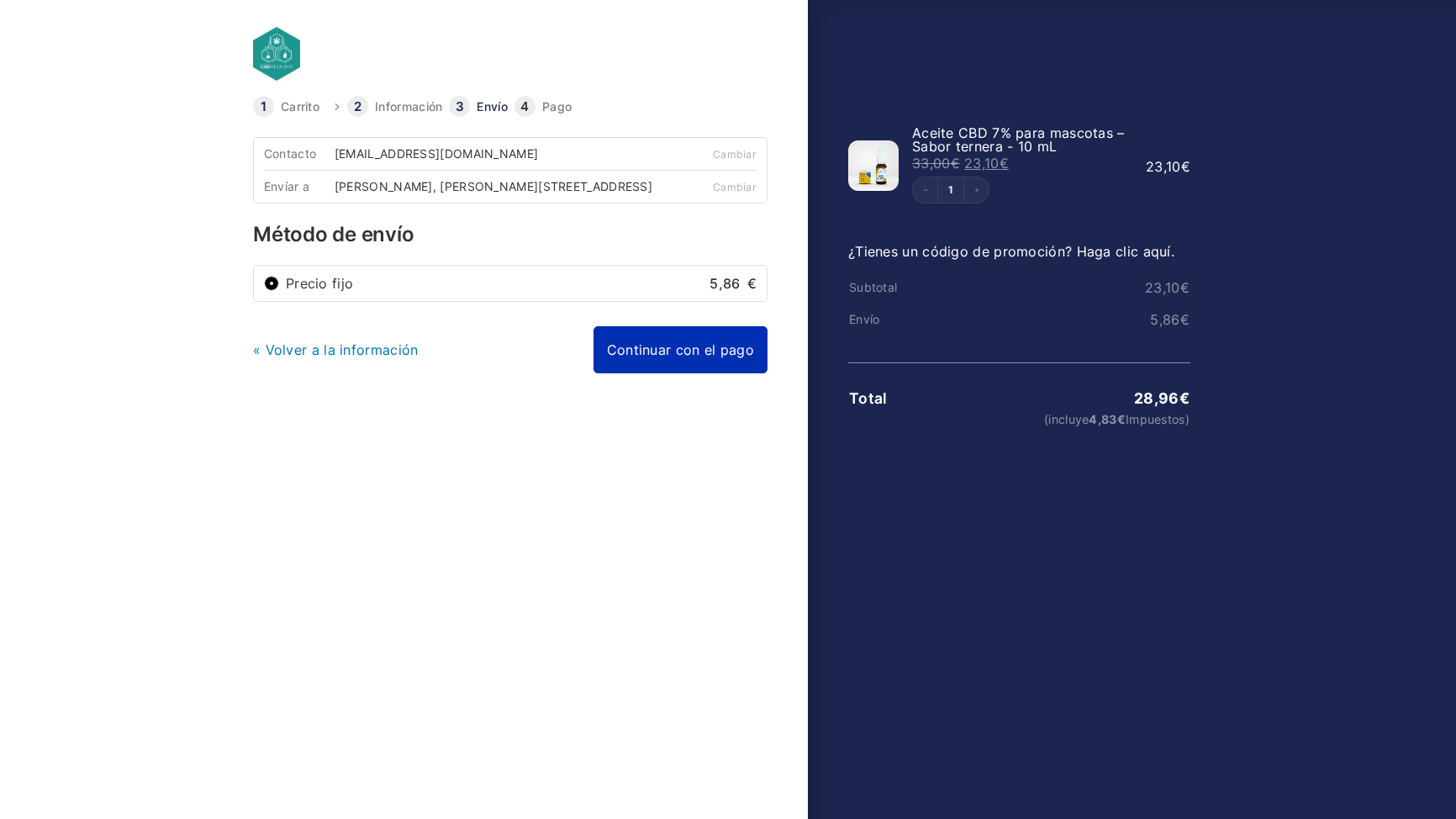
click at [697, 361] on link "Continuar con el pago" at bounding box center [681, 349] width 174 height 47
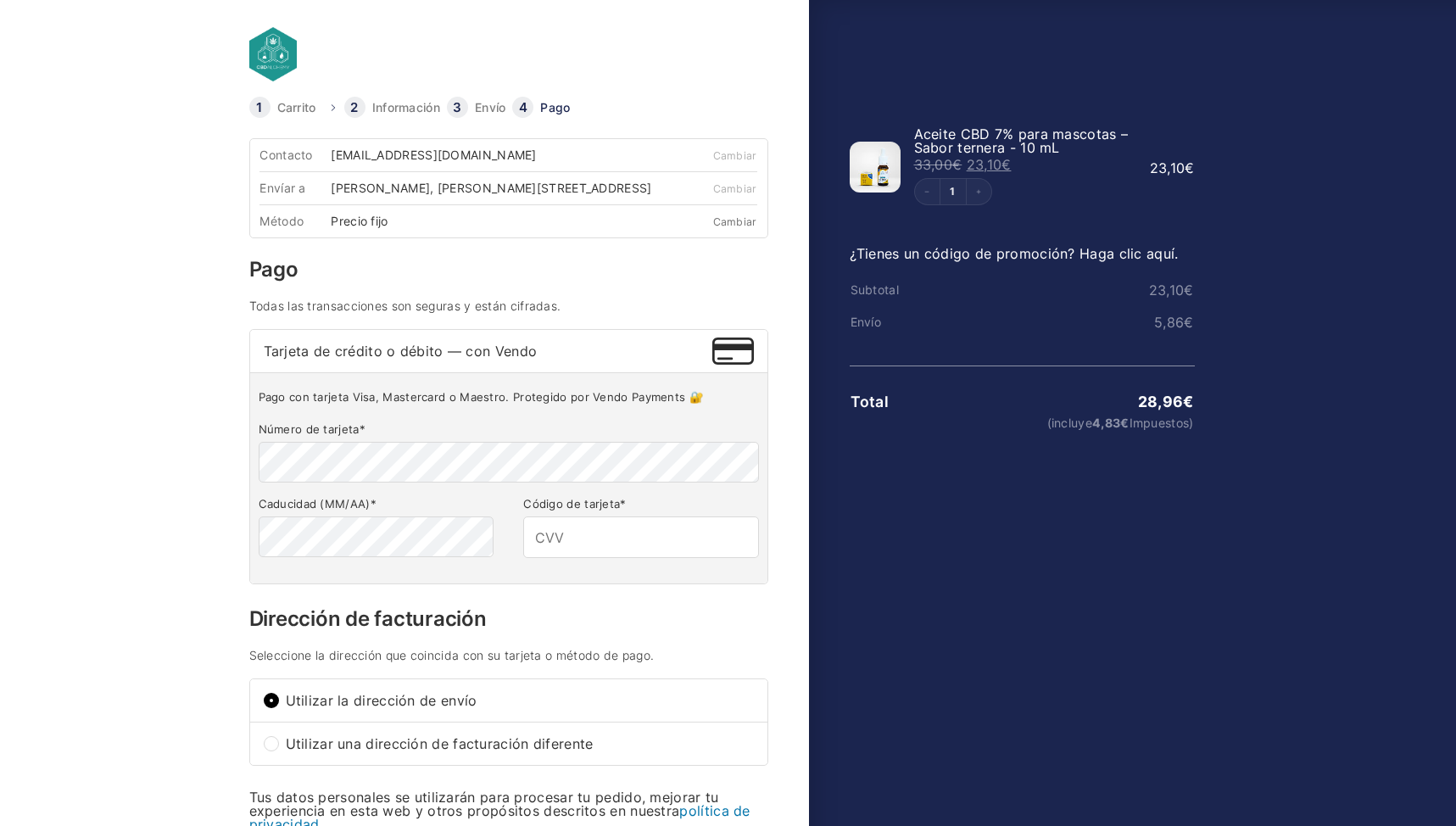
click at [725, 228] on link "Cambiar" at bounding box center [735, 222] width 44 height 13
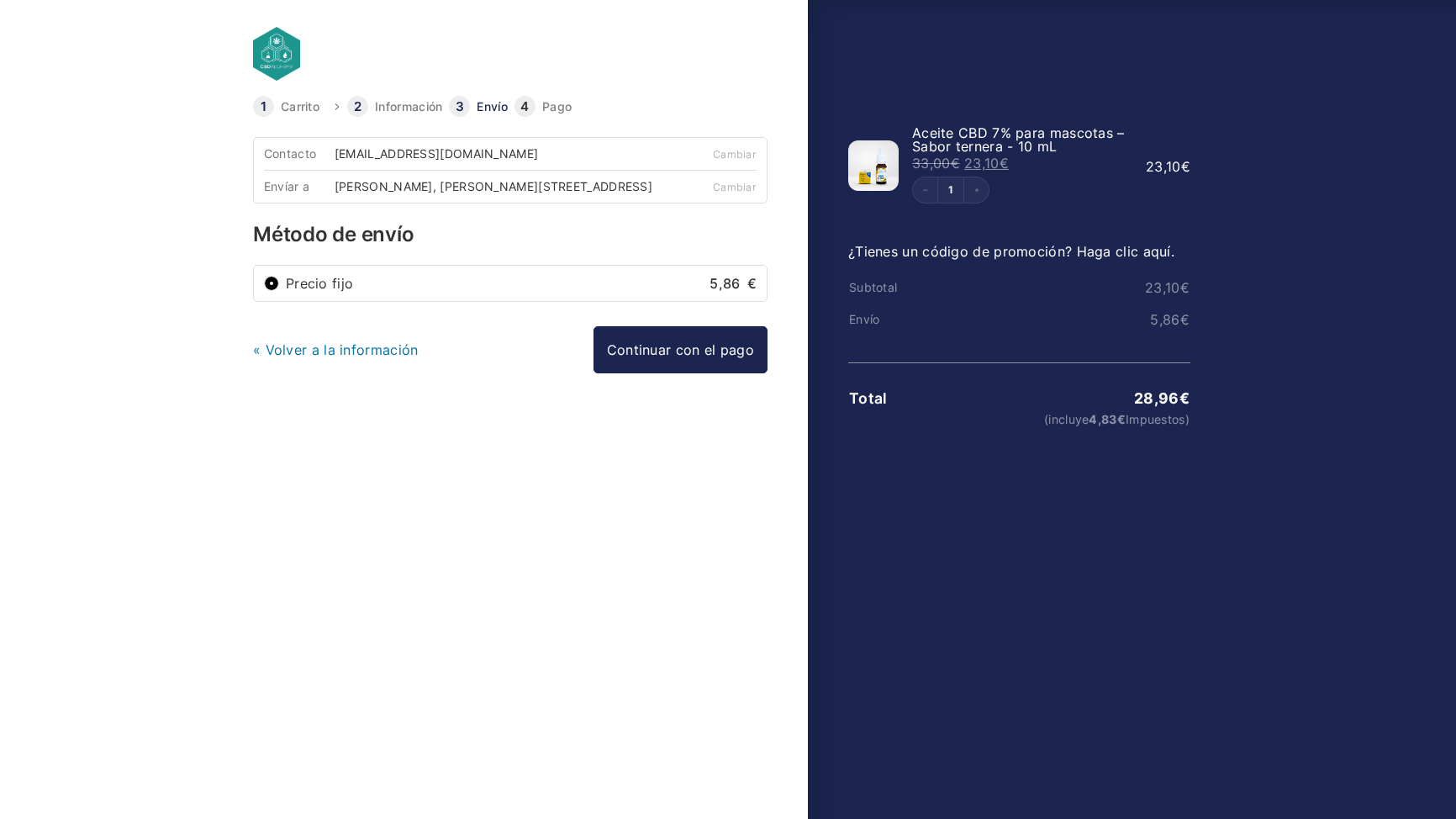
click at [334, 356] on link "« Volver a la información" at bounding box center [336, 350] width 166 height 17
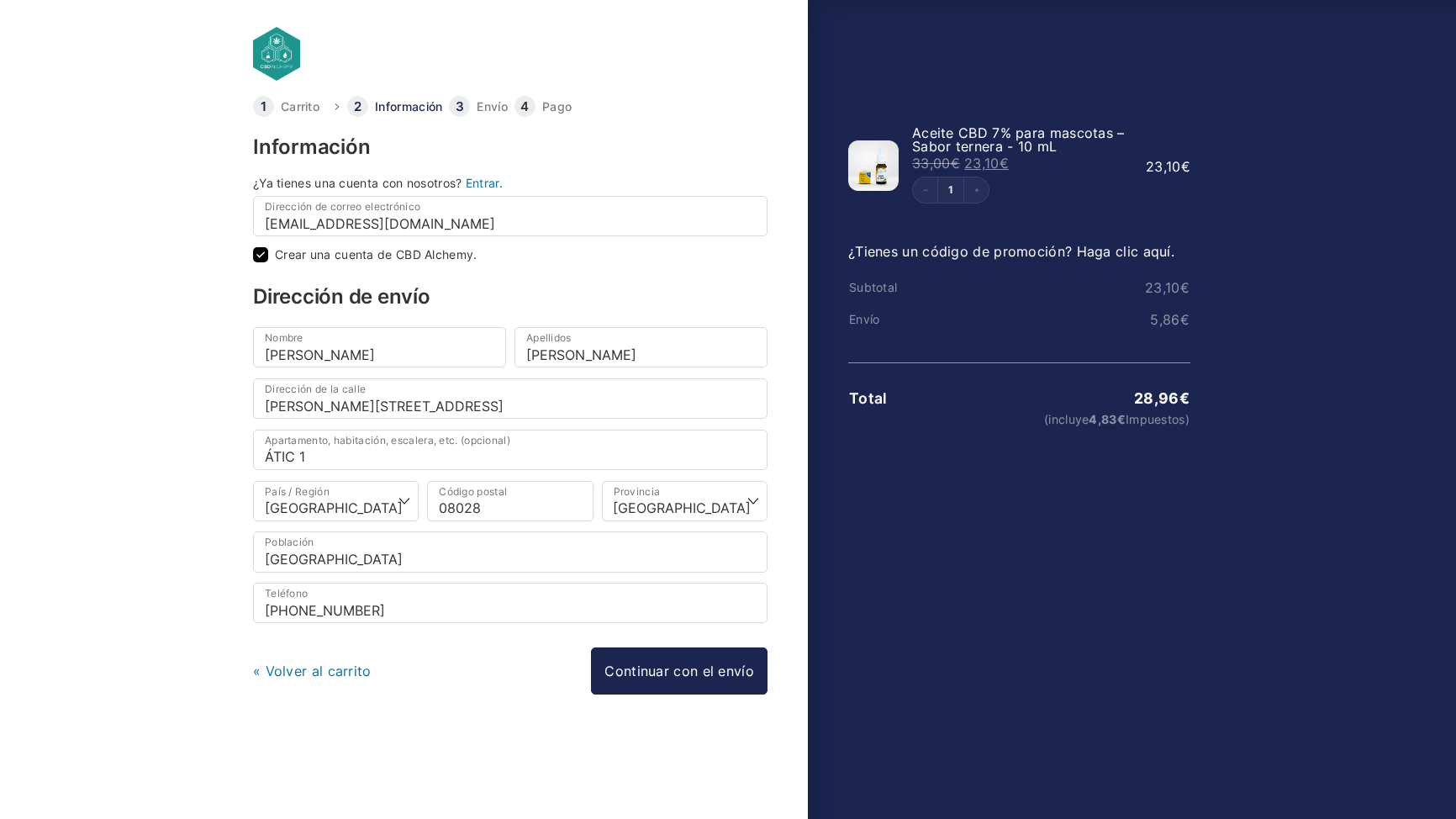
click at [280, 64] on link at bounding box center [426, 53] width 345 height 54
